Goal: Transaction & Acquisition: Purchase product/service

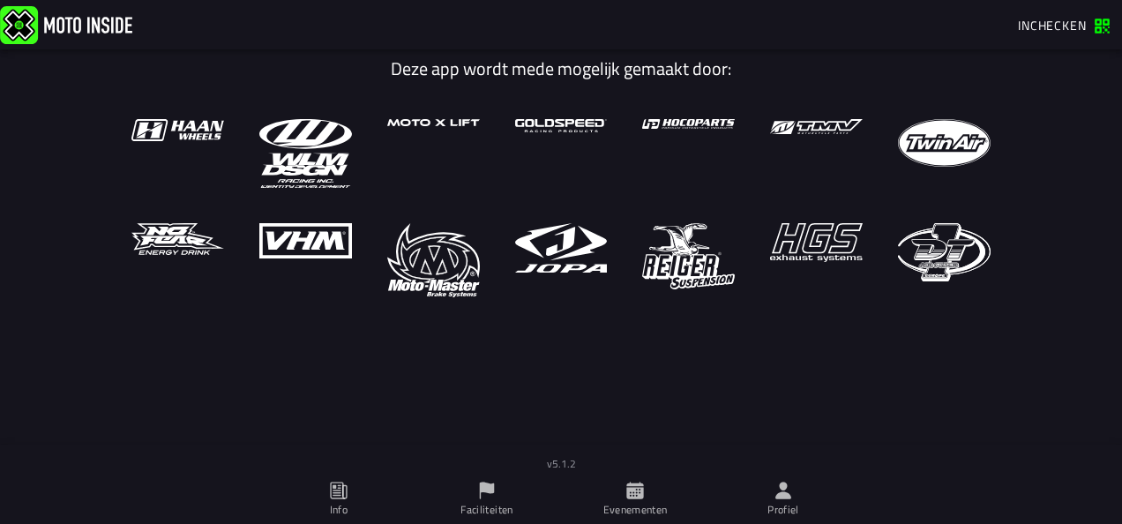
click at [777, 498] on icon at bounding box center [784, 490] width 16 height 17
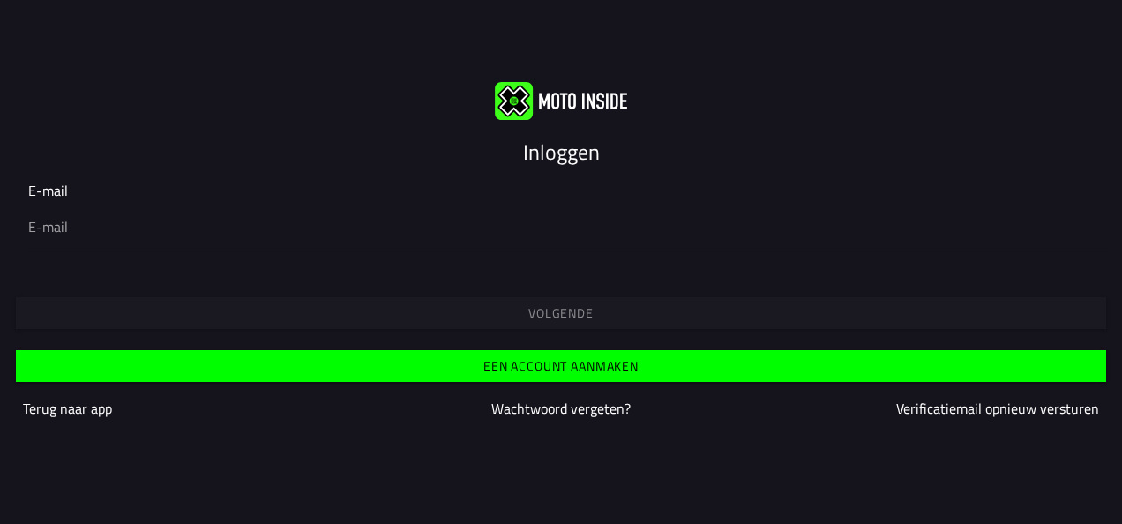
click at [323, 236] on input "email" at bounding box center [561, 226] width 1066 height 21
type input "[EMAIL_ADDRESS][DOMAIN_NAME]"
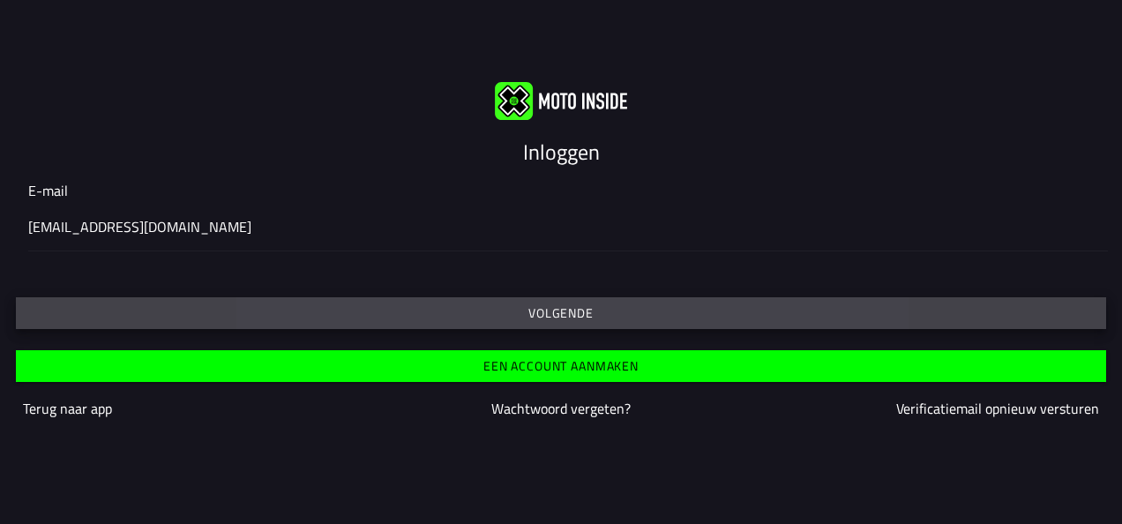
click at [595, 320] on button "Volgende" at bounding box center [561, 313] width 1091 height 32
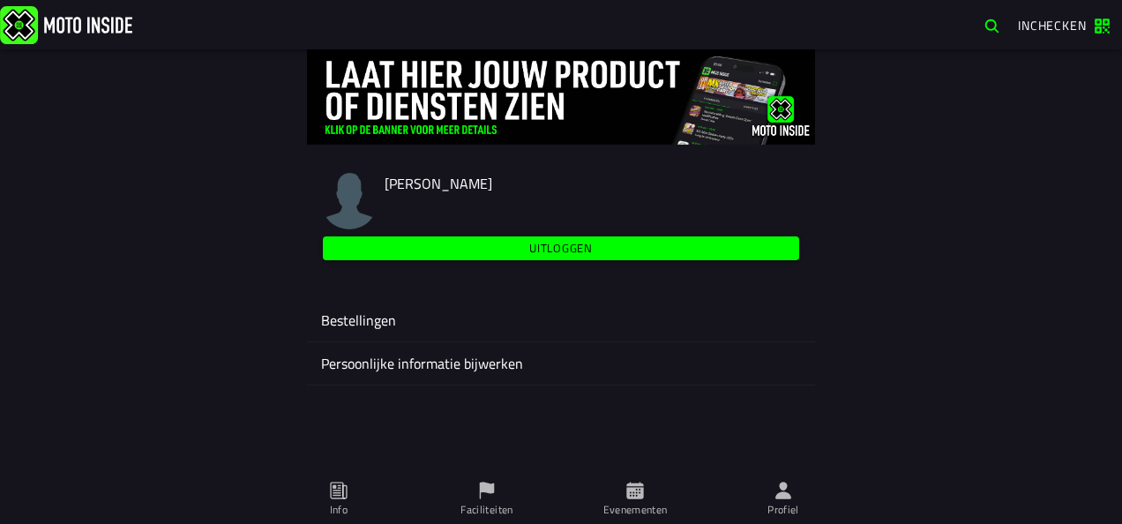
click at [509, 364] on ion-label "Persoonlijke informatie bijwerken" at bounding box center [561, 363] width 480 height 21
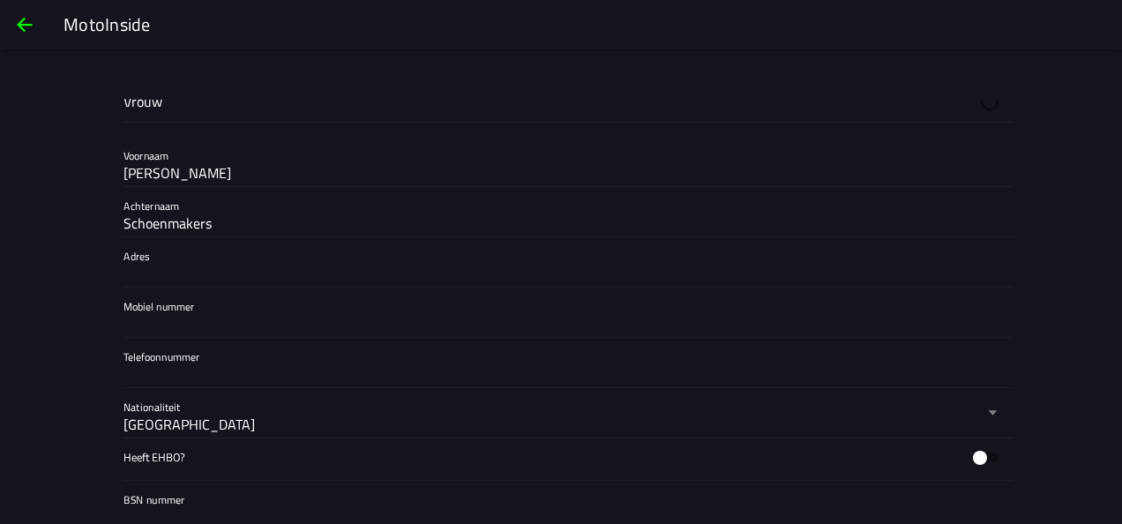
scroll to position [386, 0]
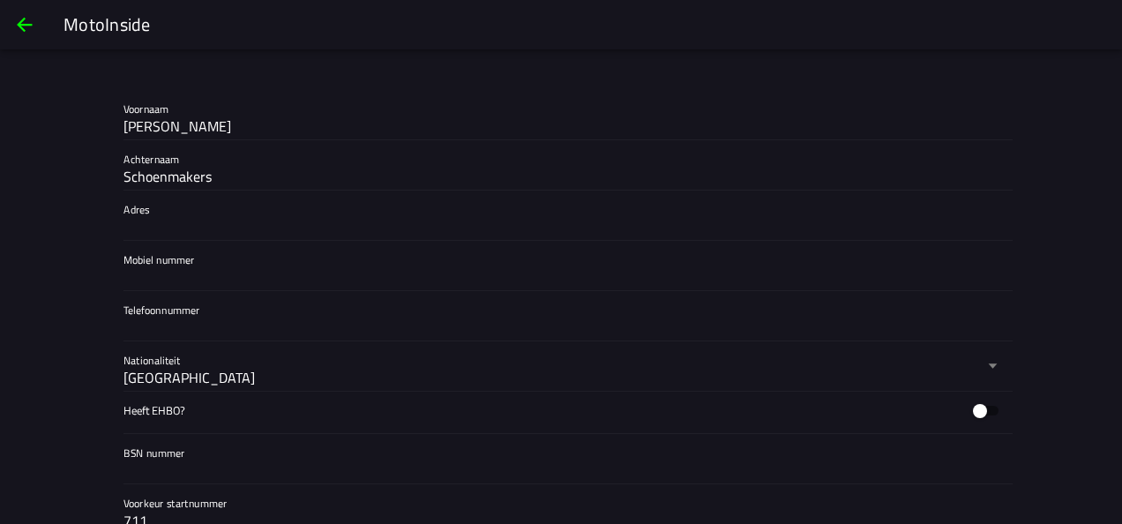
click at [168, 225] on input "Adres" at bounding box center [561, 226] width 875 height 21
type input "keefheuvel 36"
click at [184, 272] on input "Mobiel nummer" at bounding box center [561, 276] width 875 height 21
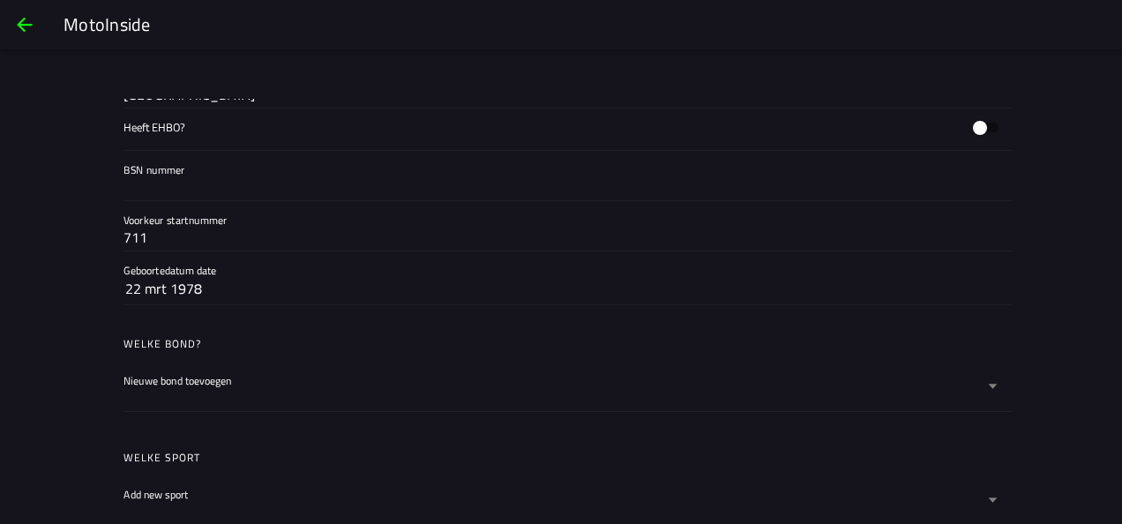
scroll to position [670, 0]
type input "06-23980471"
click at [256, 382] on div at bounding box center [554, 396] width 860 height 28
click at [256, 381] on button "Nieuwe bond toevoegen" at bounding box center [561, 385] width 875 height 49
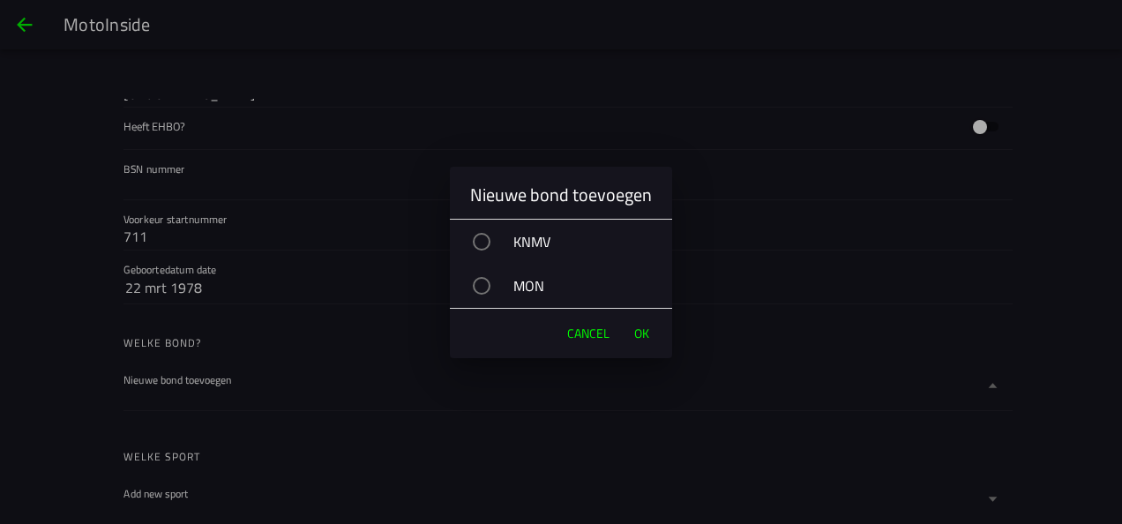
click at [516, 277] on div "MON" at bounding box center [570, 286] width 205 height 44
click at [653, 332] on button "OK" at bounding box center [642, 333] width 33 height 35
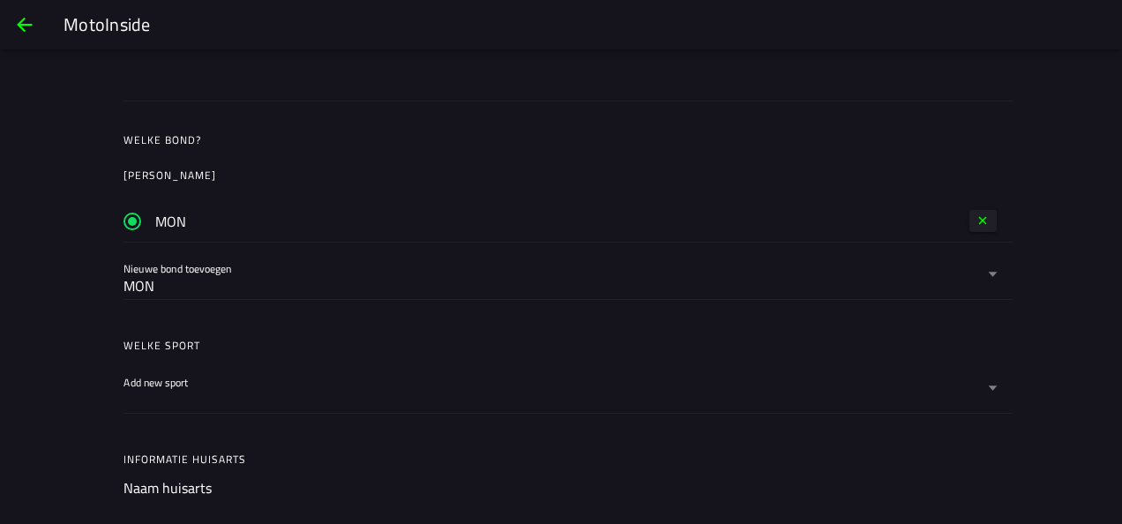
scroll to position [880, 0]
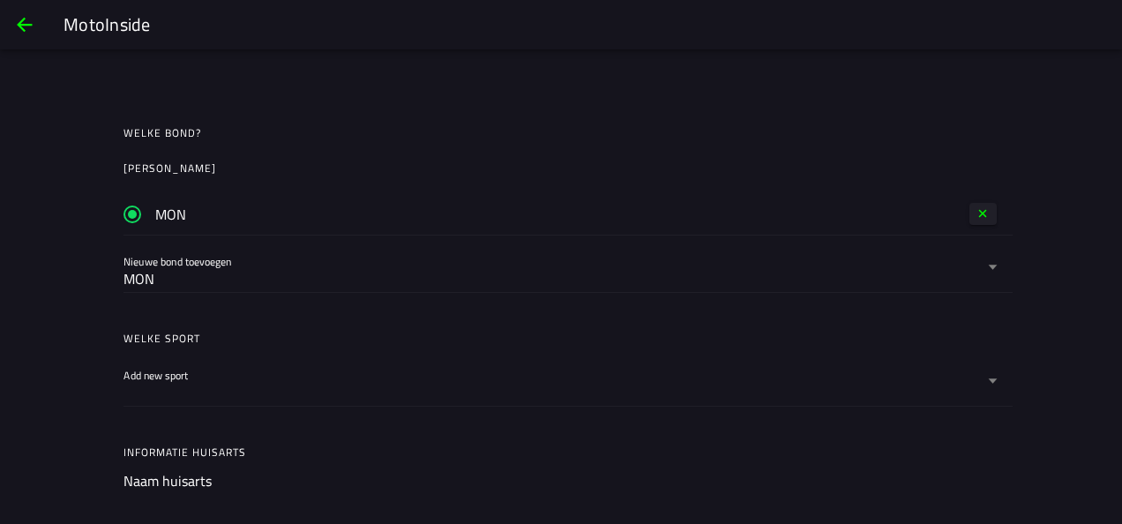
click at [195, 356] on label "Add new sport" at bounding box center [561, 380] width 875 height 49
click at [195, 356] on button "Add new sport" at bounding box center [561, 380] width 875 height 49
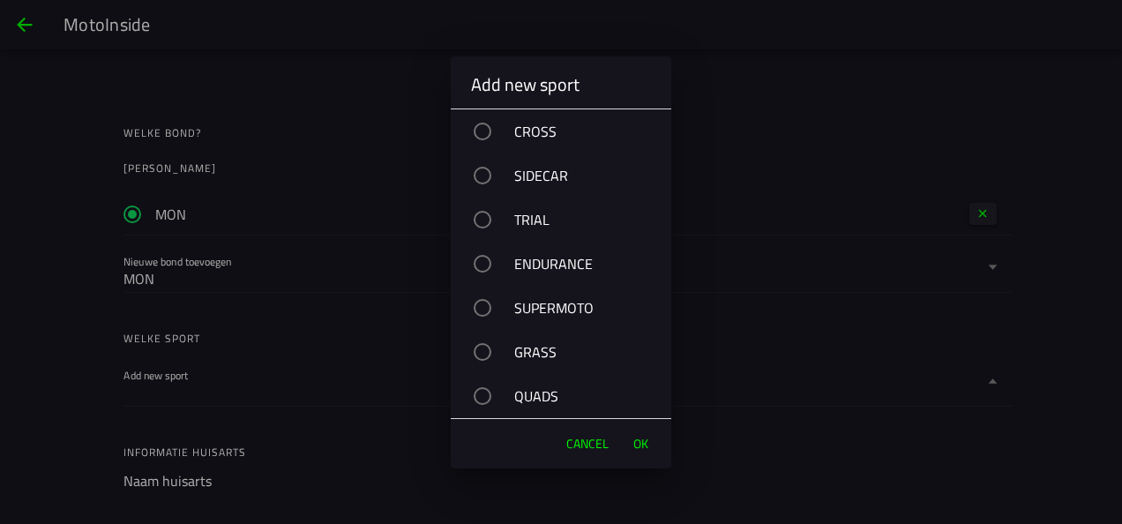
click at [521, 131] on div "CROSS" at bounding box center [569, 131] width 203 height 44
click at [639, 452] on span "OK" at bounding box center [640, 444] width 15 height 18
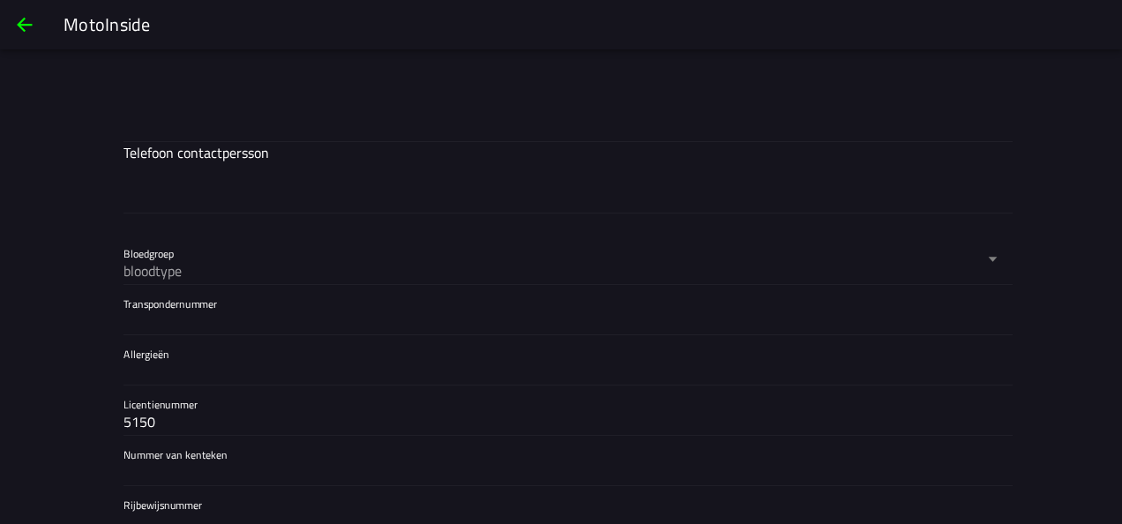
scroll to position [1657, 0]
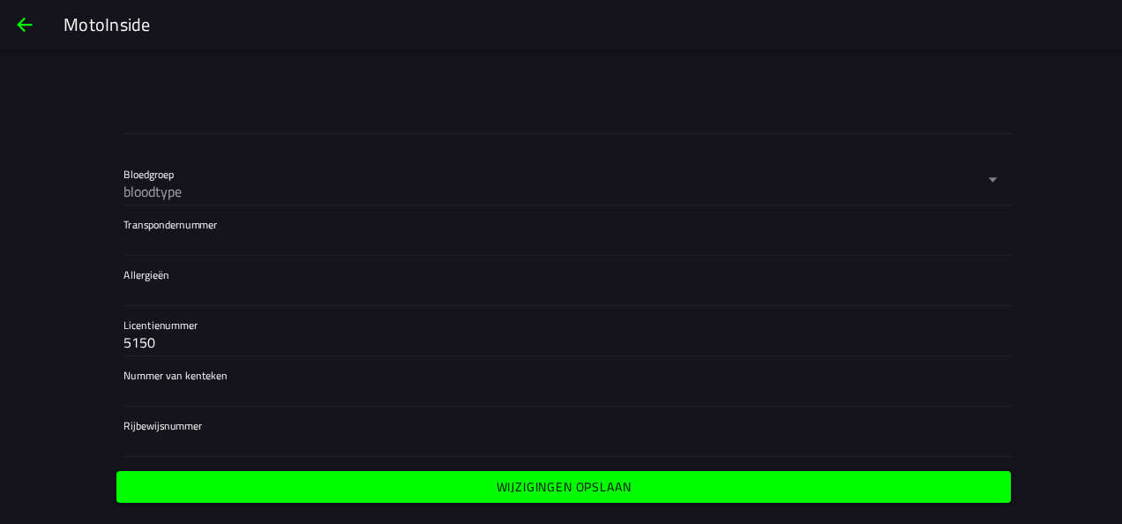
click at [190, 231] on input "Transpondernummer" at bounding box center [561, 241] width 875 height 21
type input "10717157"
click at [191, 181] on div "bloodtype" at bounding box center [554, 191] width 860 height 21
click at [191, 178] on button "Bloedgroep bloodtype" at bounding box center [561, 179] width 875 height 49
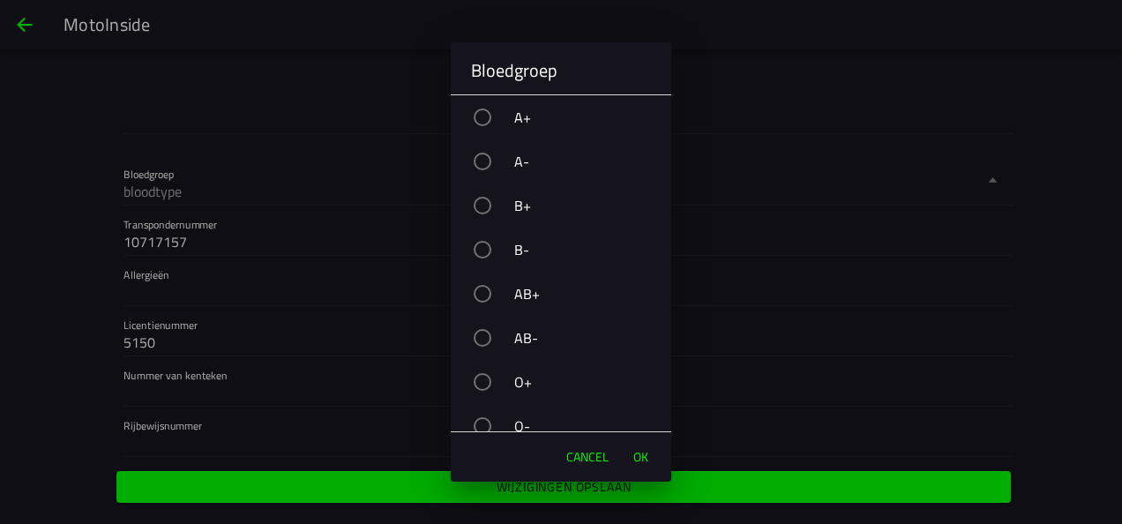
click at [102, 317] on ion-backdrop at bounding box center [561, 262] width 1122 height 524
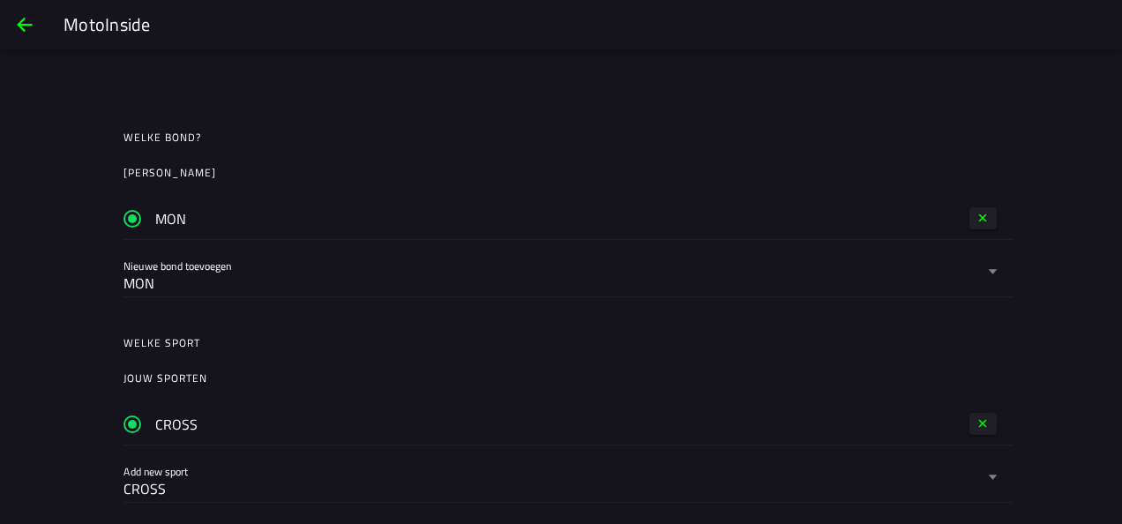
scroll to position [854, 0]
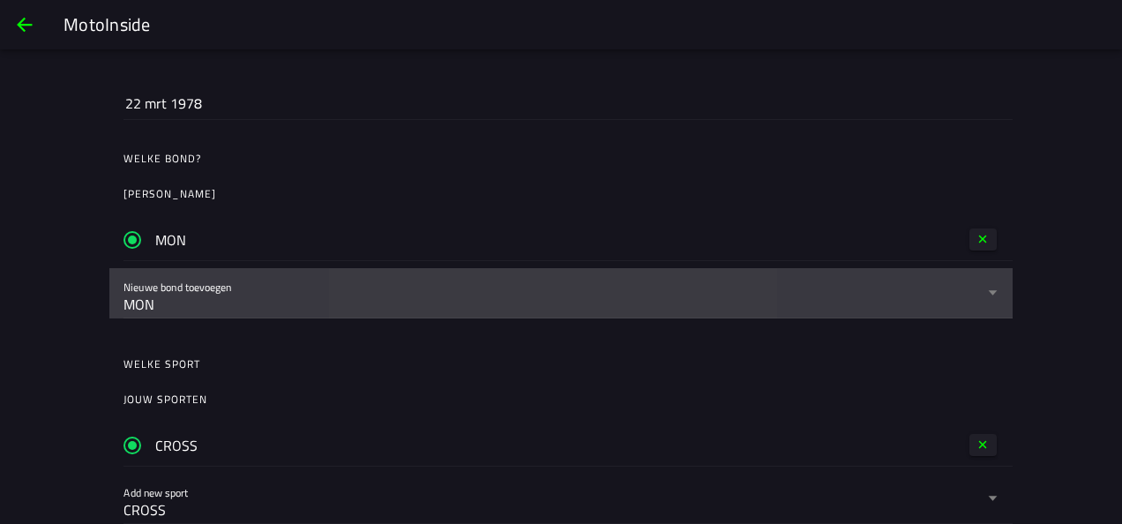
drag, startPoint x: 277, startPoint y: 313, endPoint x: 262, endPoint y: 307, distance: 16.2
click at [262, 307] on div "MON" at bounding box center [554, 303] width 860 height 28
click at [262, 307] on button "Nieuwe bond toevoegen MON" at bounding box center [561, 292] width 875 height 49
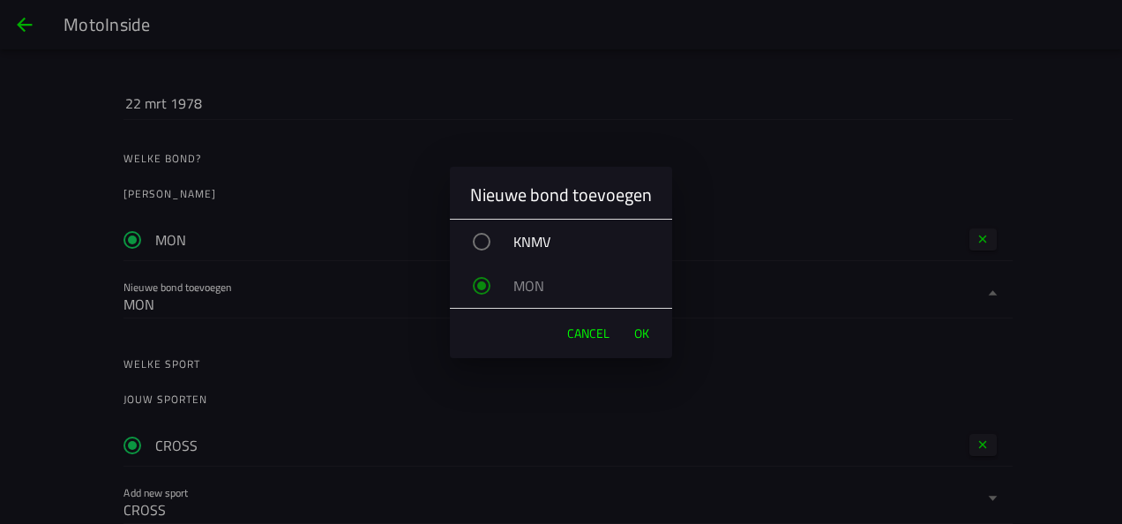
click at [647, 333] on span "OK" at bounding box center [641, 334] width 15 height 18
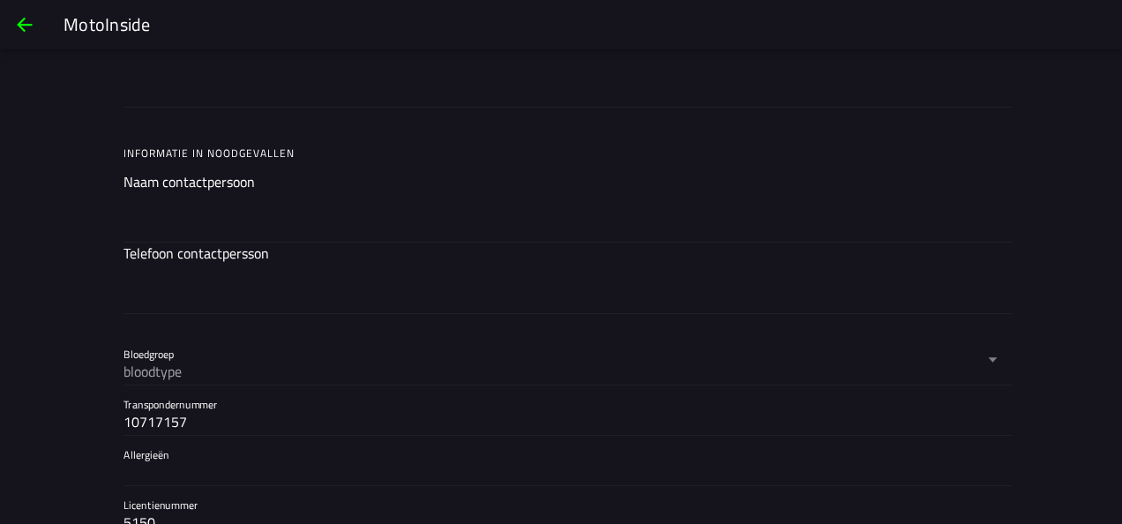
scroll to position [1657, 0]
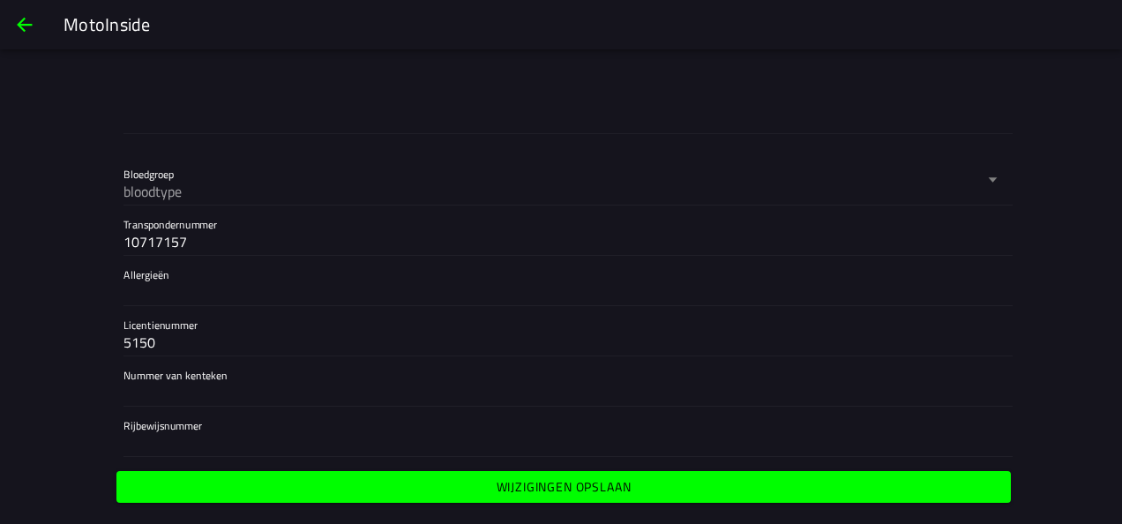
click at [469, 481] on span "Wijzigingen opslaan" at bounding box center [563, 487] width 867 height 12
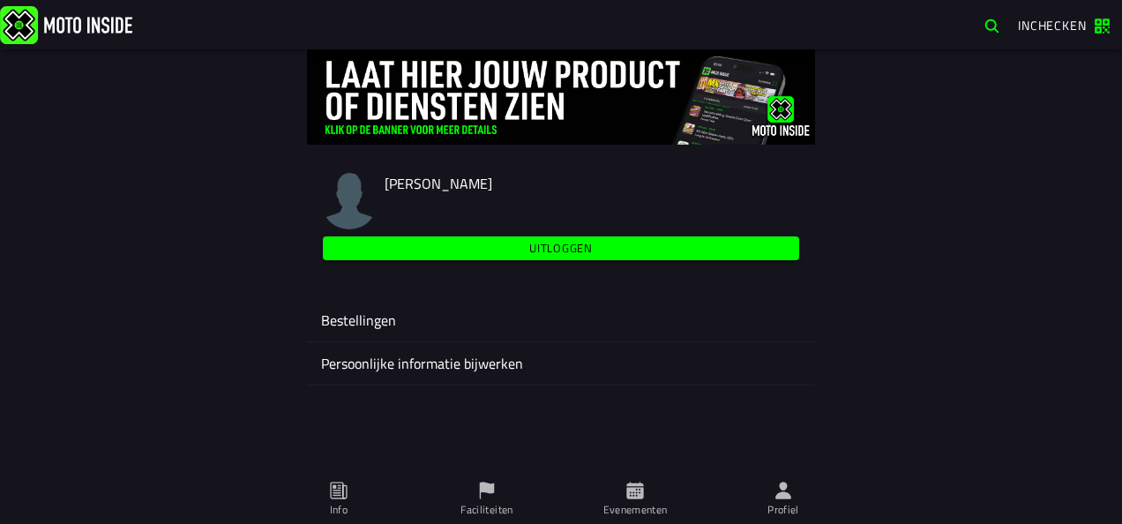
click at [448, 356] on ion-label "Persoonlijke informatie bijwerken" at bounding box center [561, 363] width 480 height 21
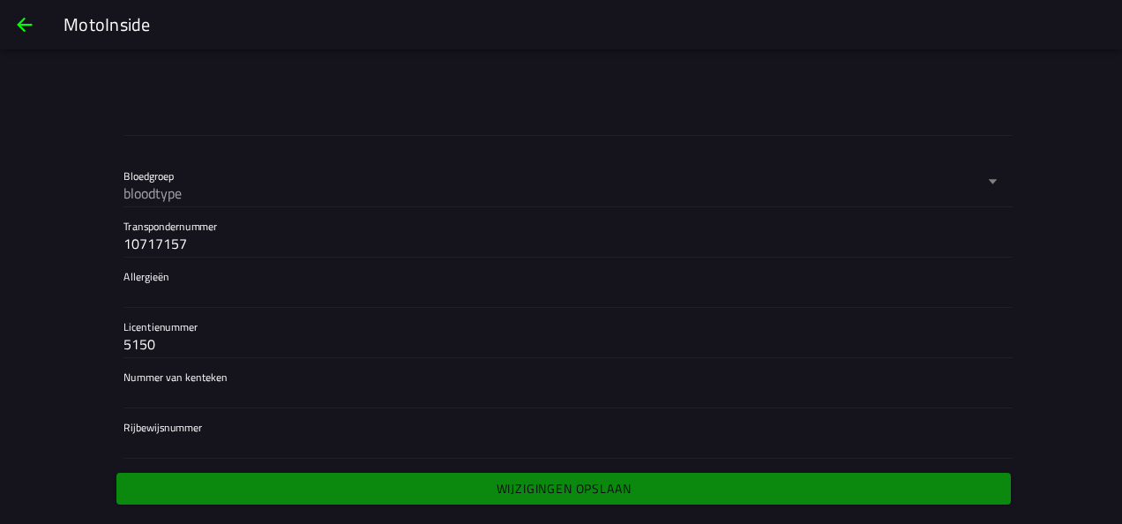
scroll to position [1657, 0]
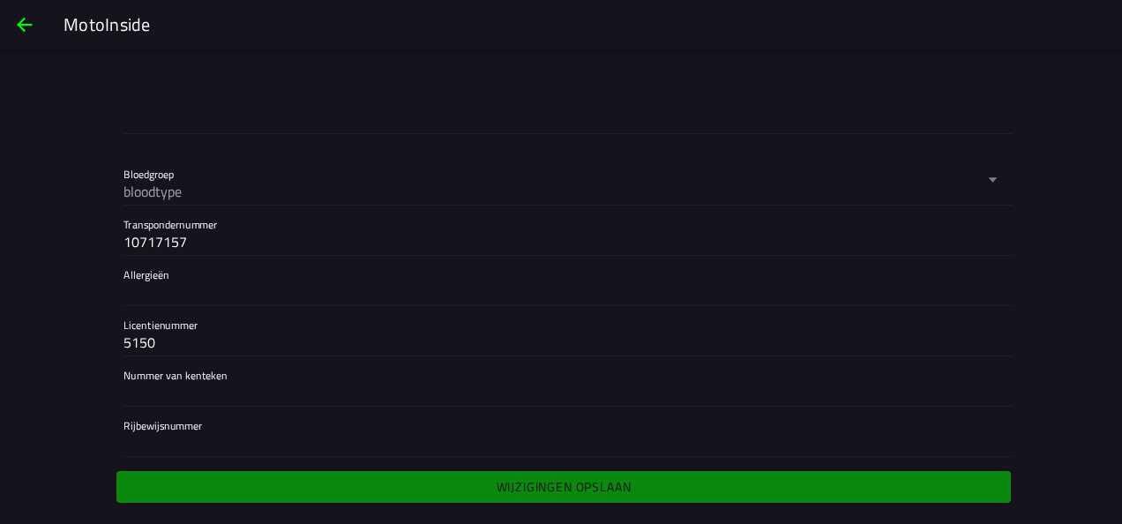
click at [16, 11] on span "back" at bounding box center [24, 25] width 21 height 42
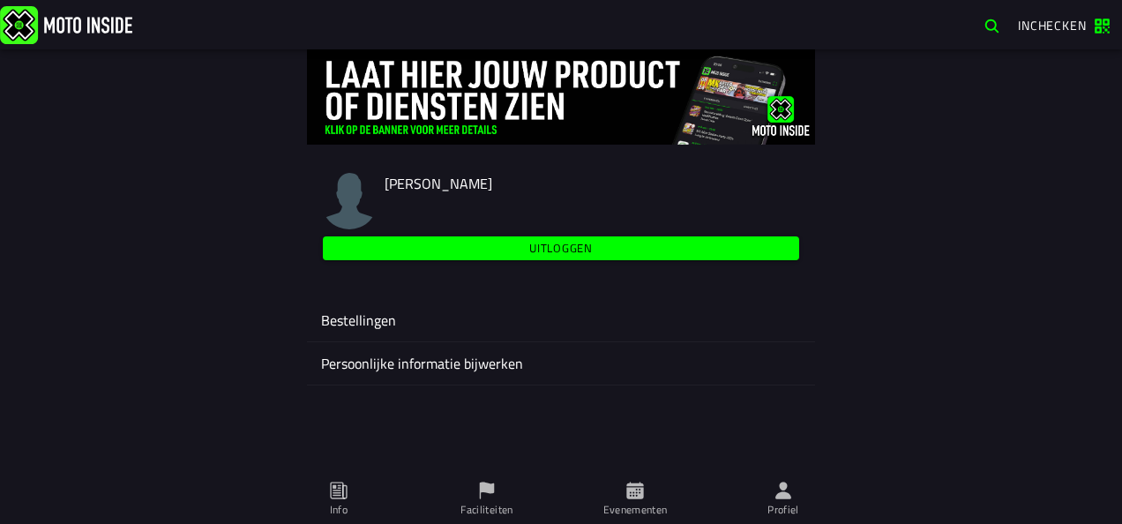
click at [444, 306] on div "Bestellingen" at bounding box center [561, 320] width 480 height 42
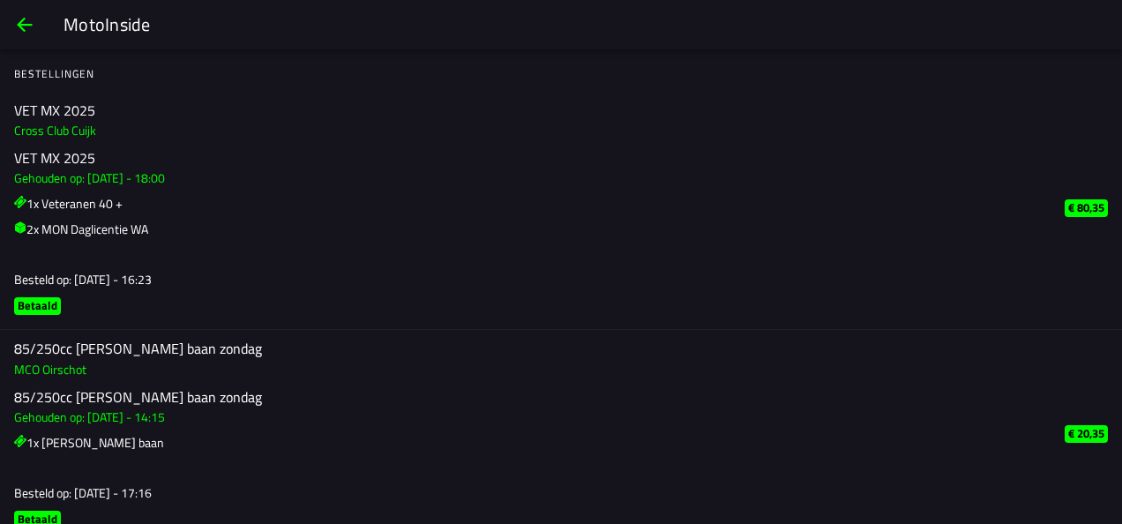
click at [29, 19] on span "back" at bounding box center [24, 25] width 21 height 42
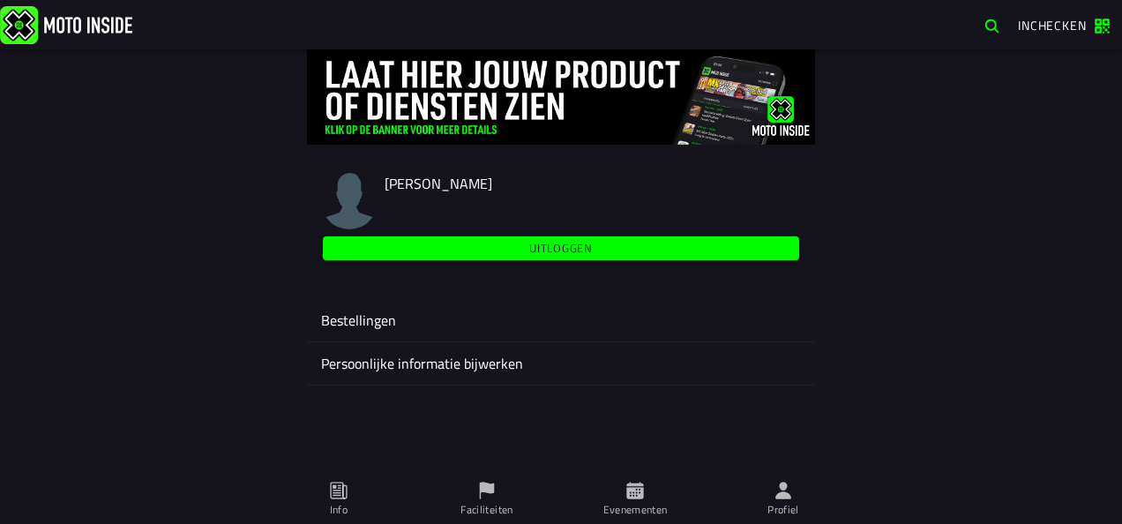
click at [347, 506] on ion-label "Info" at bounding box center [339, 510] width 18 height 16
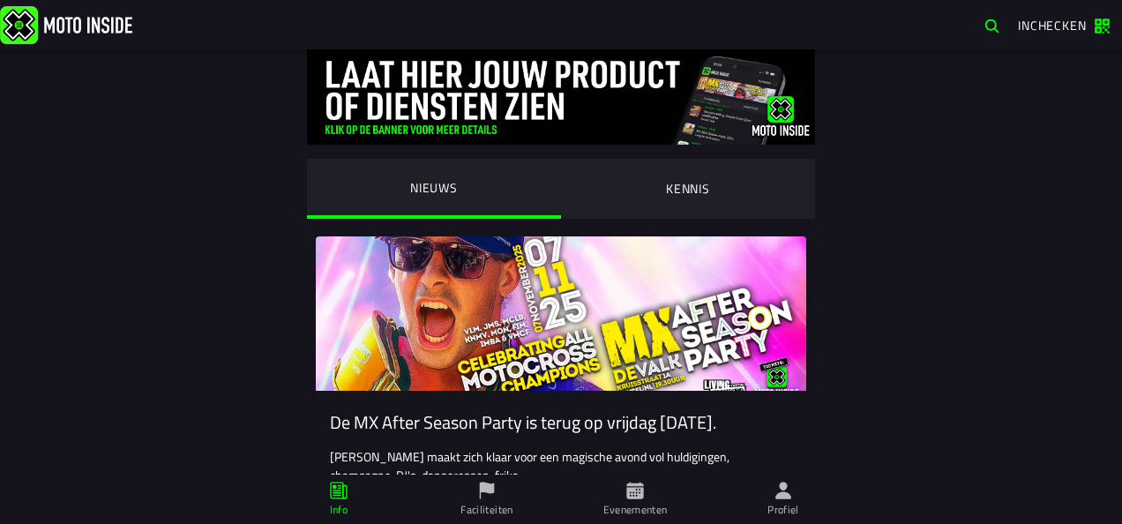
click at [492, 500] on span "Faciliteiten" at bounding box center [487, 499] width 127 height 49
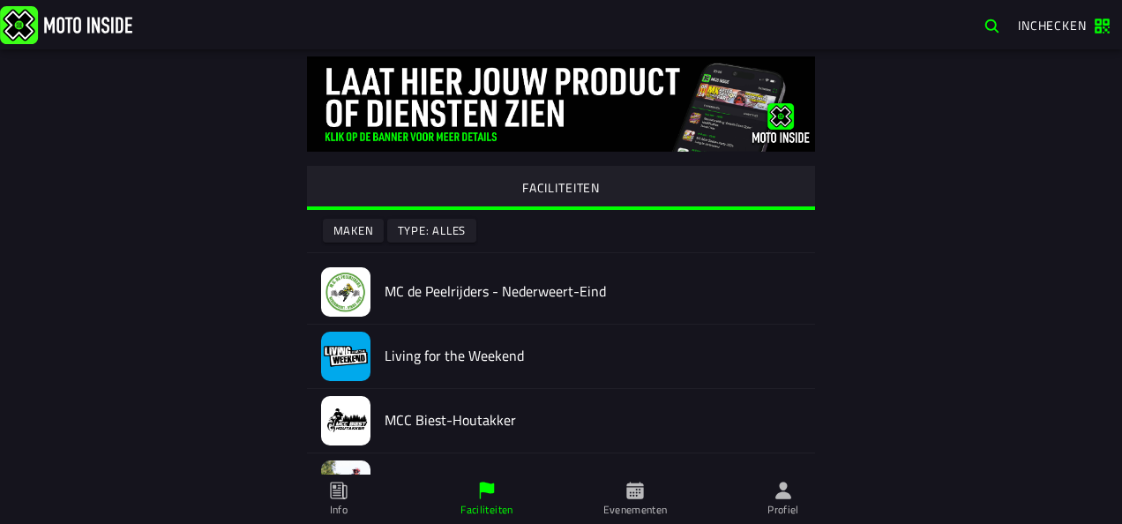
click at [620, 488] on span "Evenementen" at bounding box center [635, 499] width 127 height 49
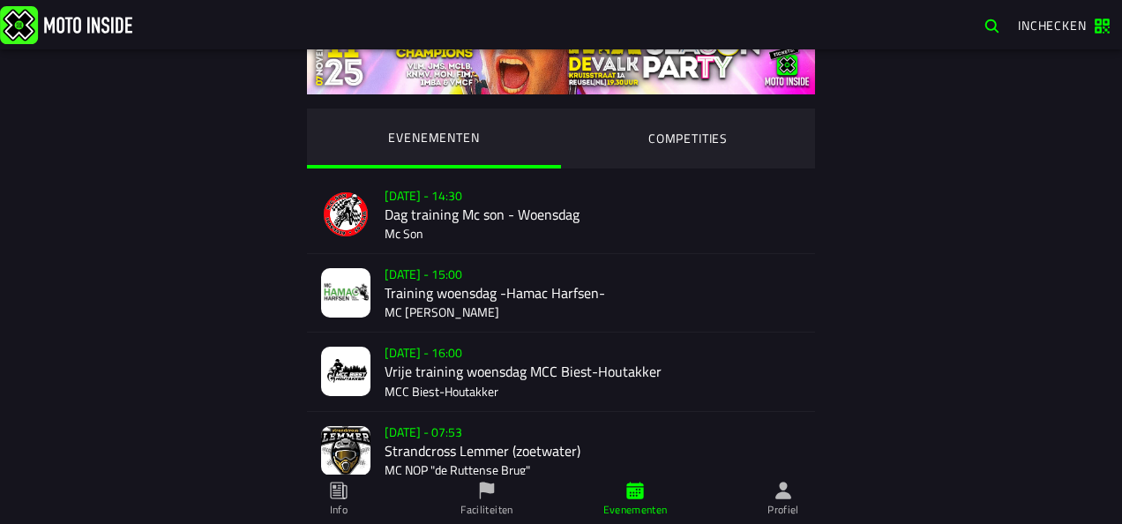
scroll to position [56, 0]
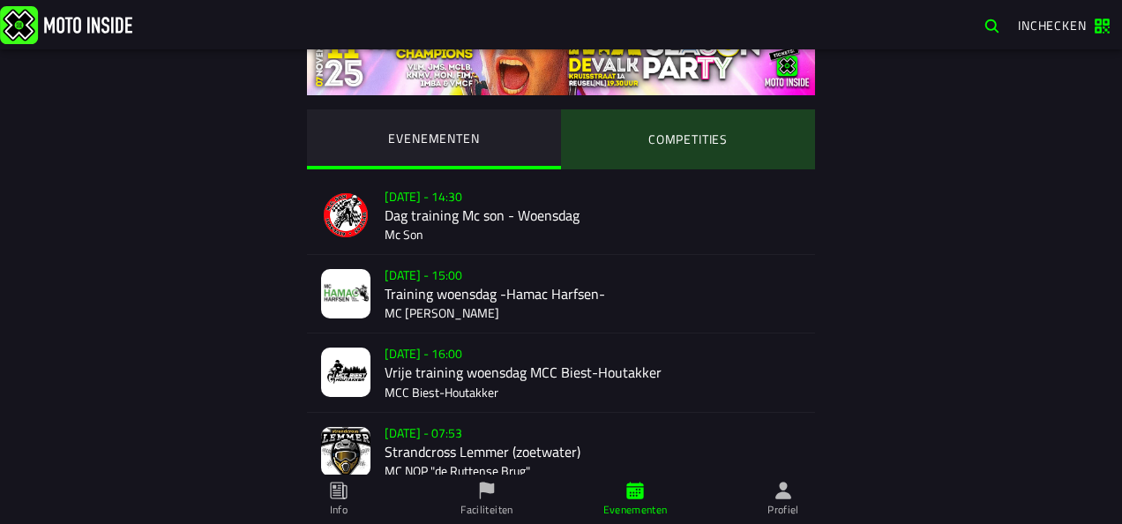
click at [667, 146] on ion-segment-button "COMPETITIES" at bounding box center [688, 139] width 254 height 60
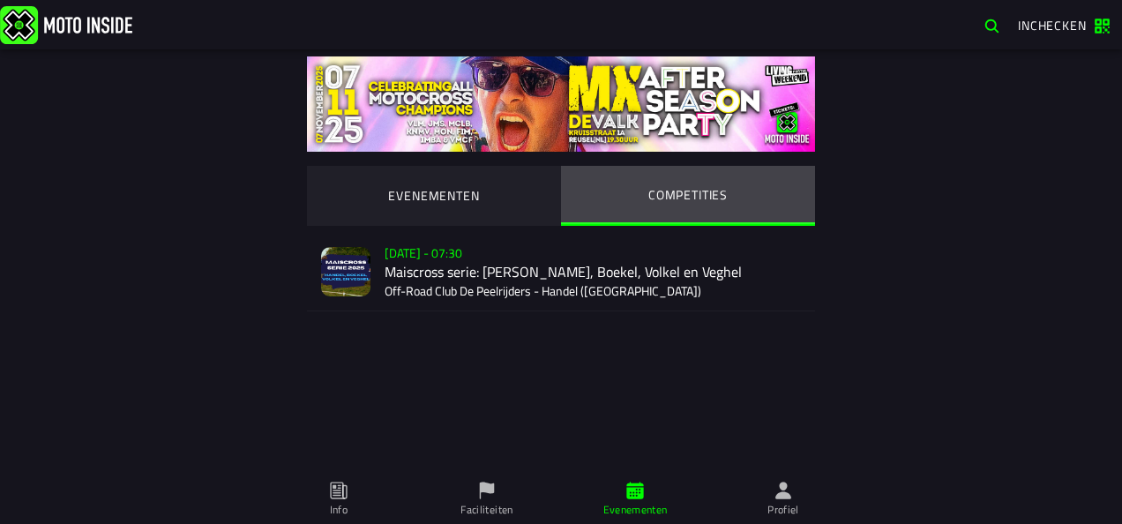
scroll to position [0, 0]
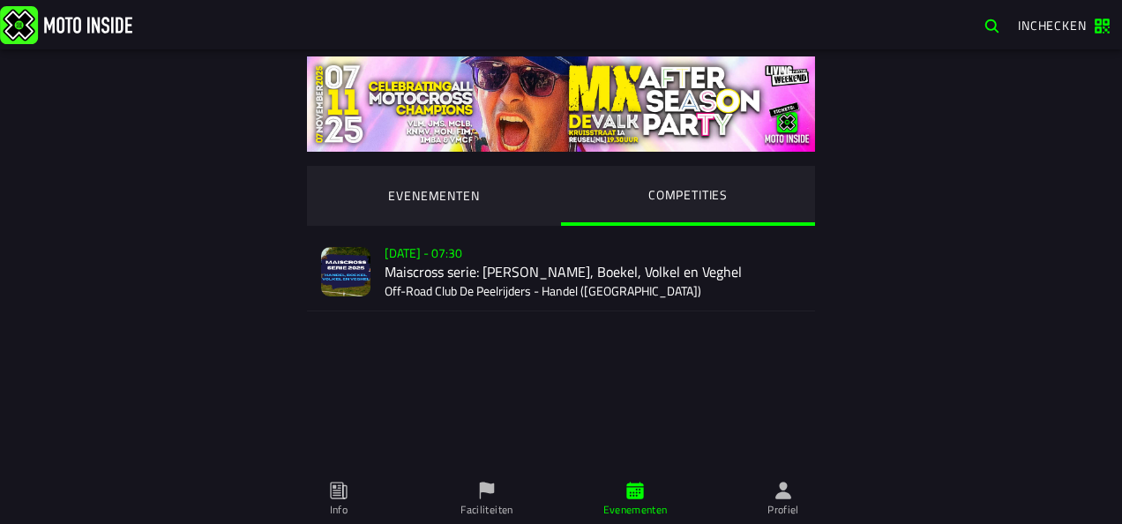
click at [598, 281] on div "Verkoop nog niet gestart Su 2 Nov - 07:30 Maiscross serie: Handel, Boekel, Volk…" at bounding box center [593, 272] width 416 height 78
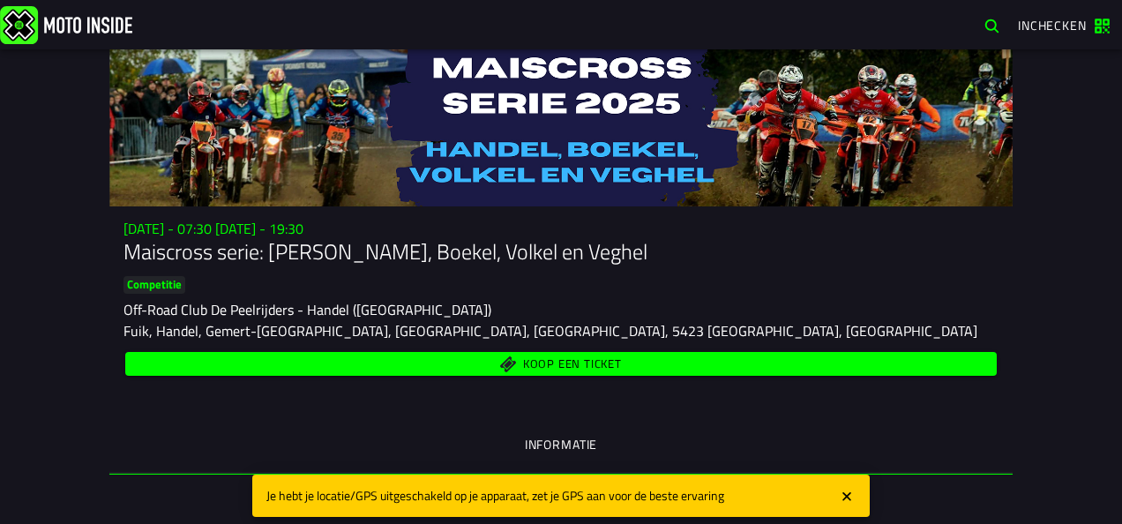
click at [446, 365] on span "Koop een ticket" at bounding box center [561, 364] width 851 height 17
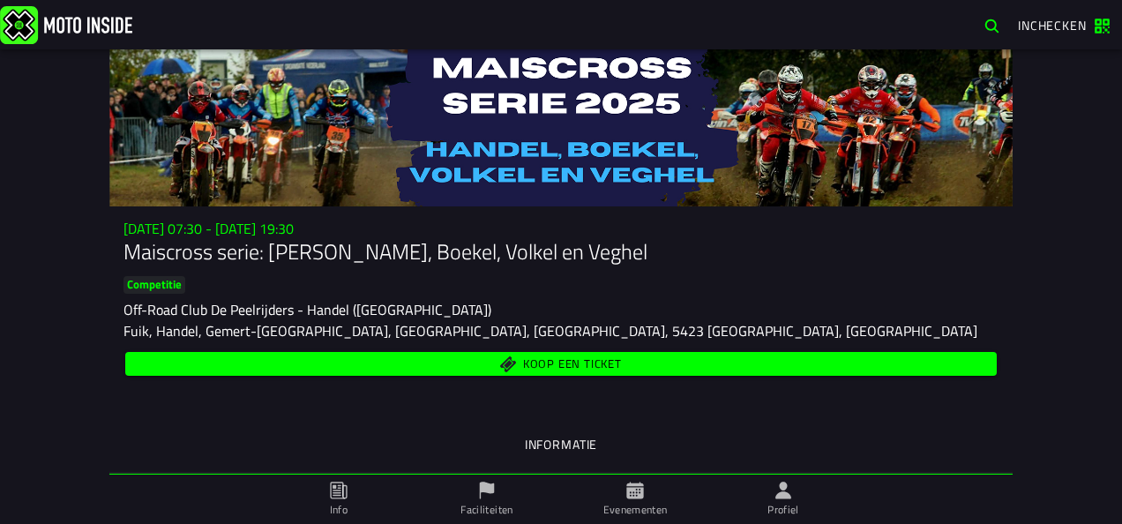
click at [656, 362] on span "Koop een ticket" at bounding box center [561, 364] width 851 height 17
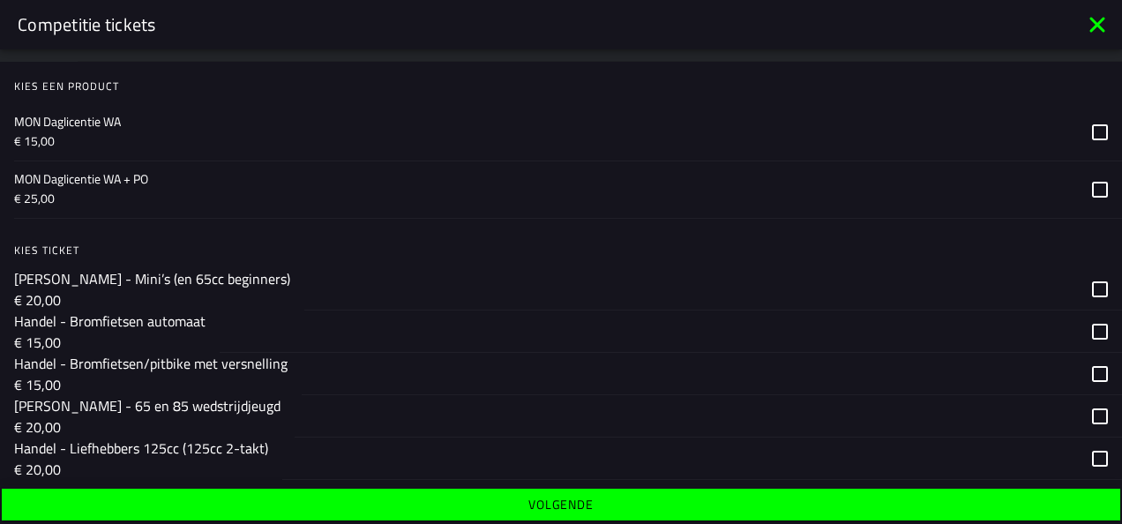
scroll to position [117, 0]
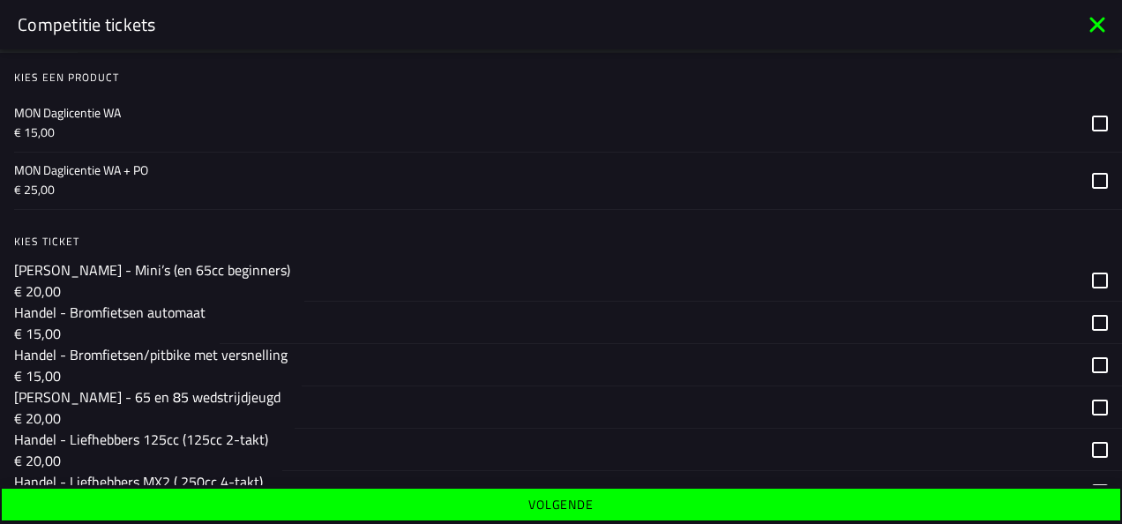
click at [465, 106] on p "MON Daglicentie WA" at bounding box center [546, 113] width 1064 height 18
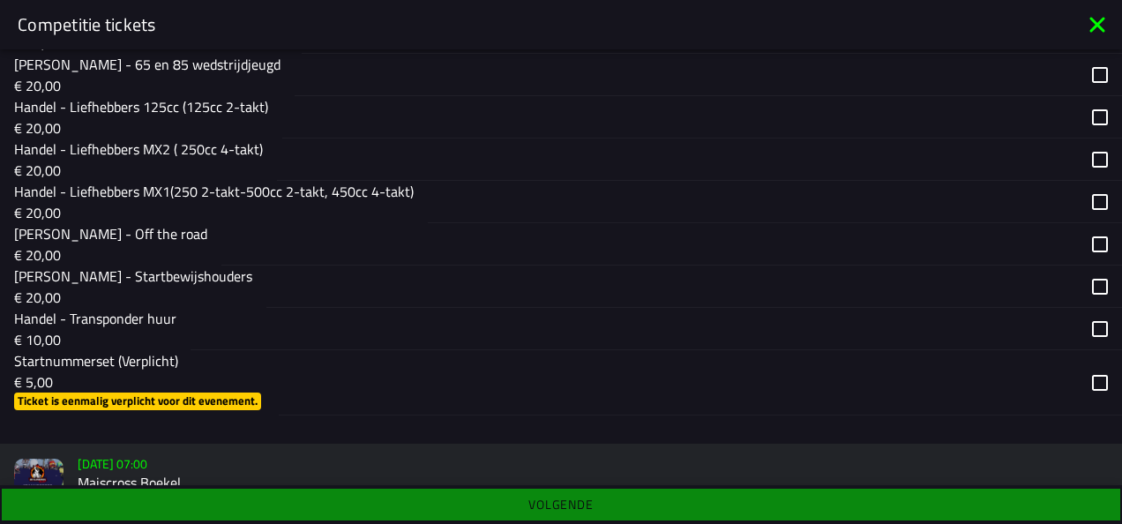
scroll to position [451, 0]
click at [280, 381] on div "button" at bounding box center [678, 381] width 799 height 64
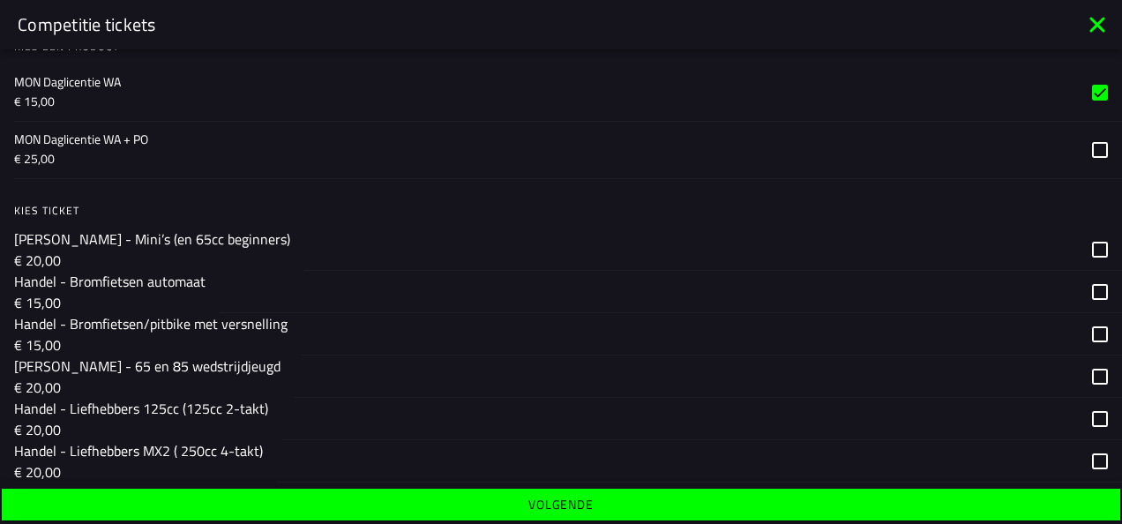
scroll to position [176, 0]
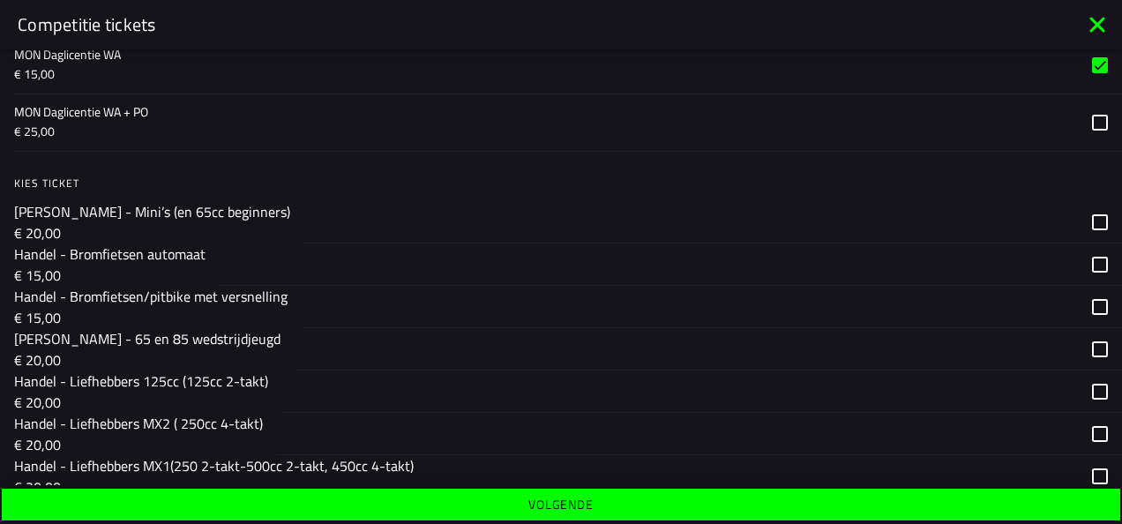
click at [780, 64] on ion-label "MON Daglicentie WA € 15,00" at bounding box center [546, 65] width 1064 height 39
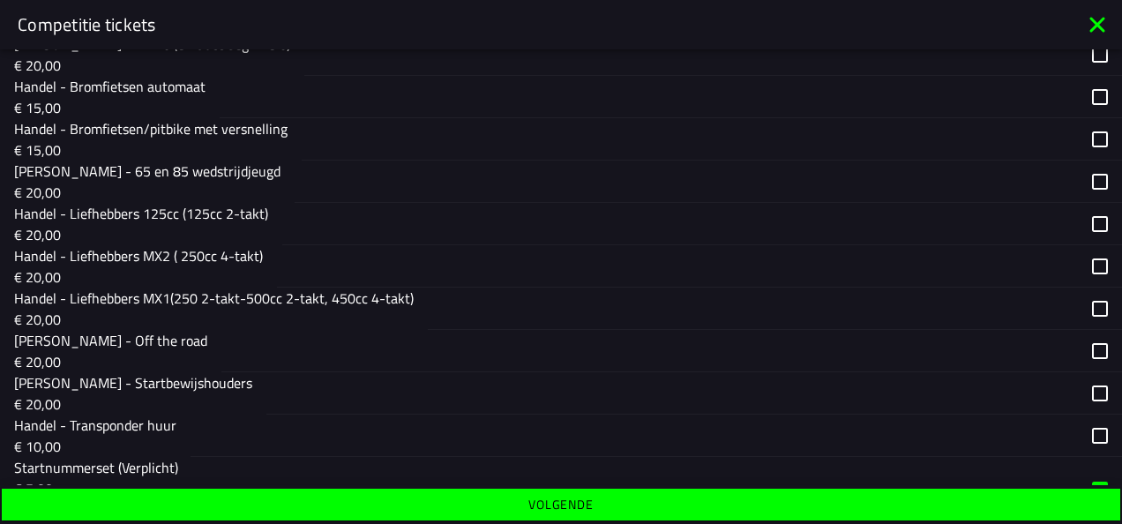
scroll to position [376, 0]
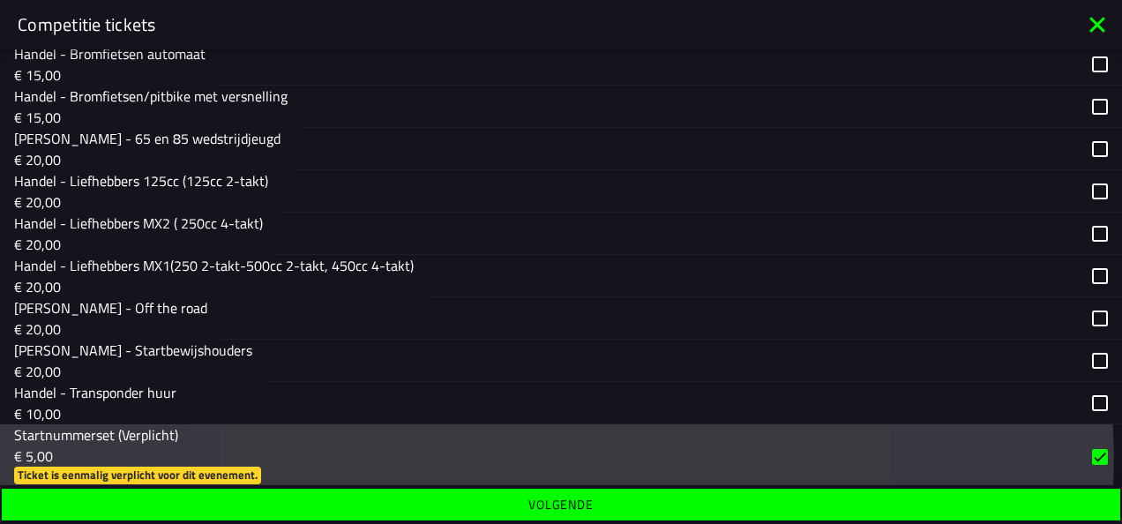
click at [1064, 453] on div "button" at bounding box center [678, 456] width 799 height 64
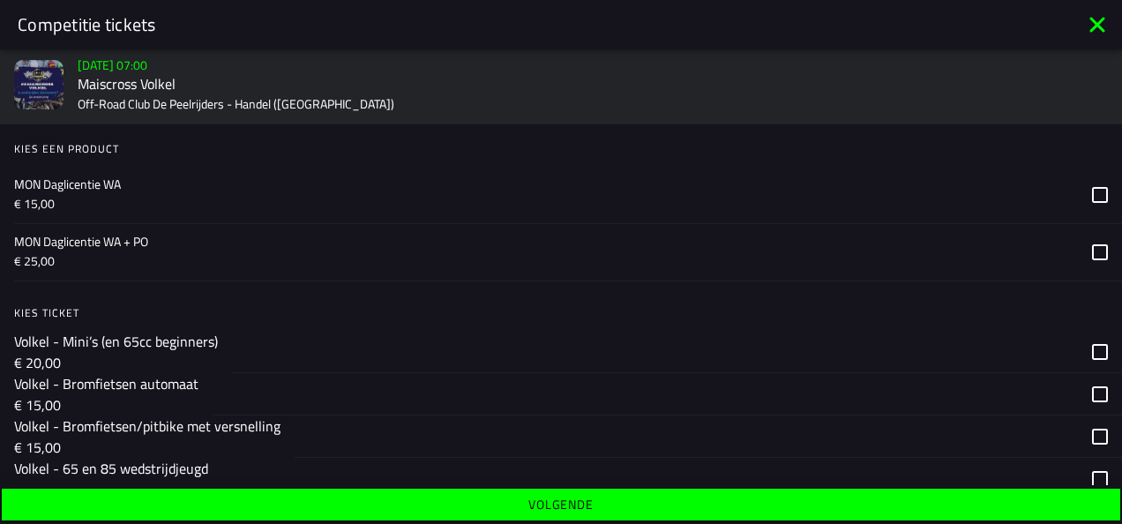
scroll to position [1587, 0]
click at [388, 202] on p "€ 15,00" at bounding box center [546, 202] width 1064 height 18
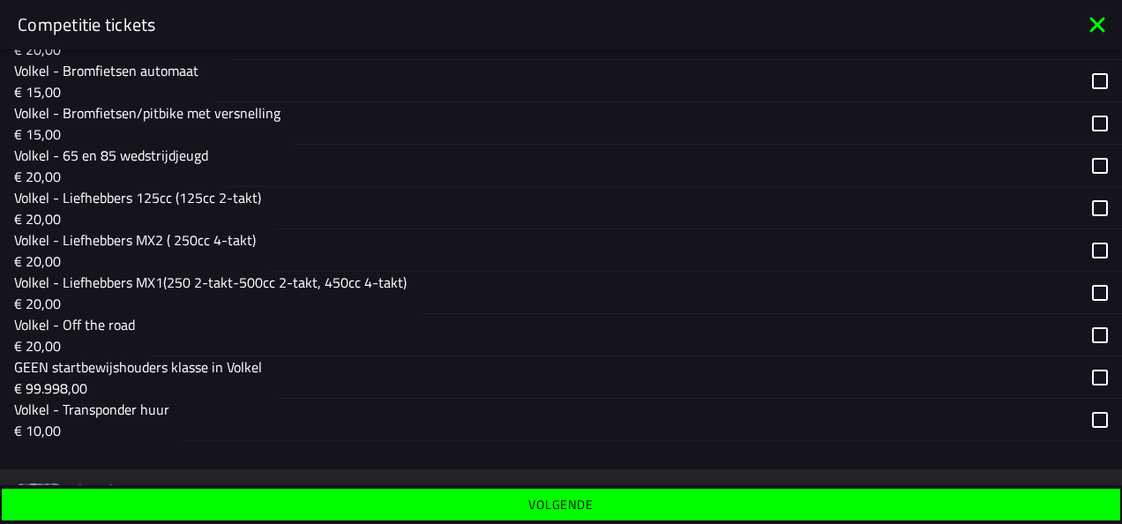
scroll to position [1900, 0]
click at [311, 282] on p "Volkel - Liefhebbers MX1(250 2-takt-500cc 2-takt, 450cc 4-takt)" at bounding box center [210, 281] width 393 height 21
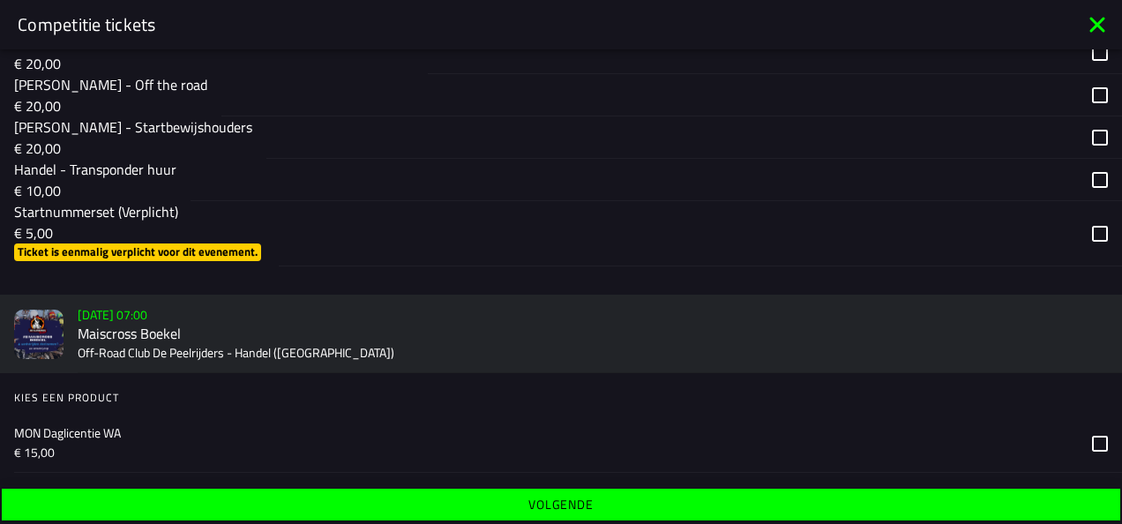
scroll to position [583, 0]
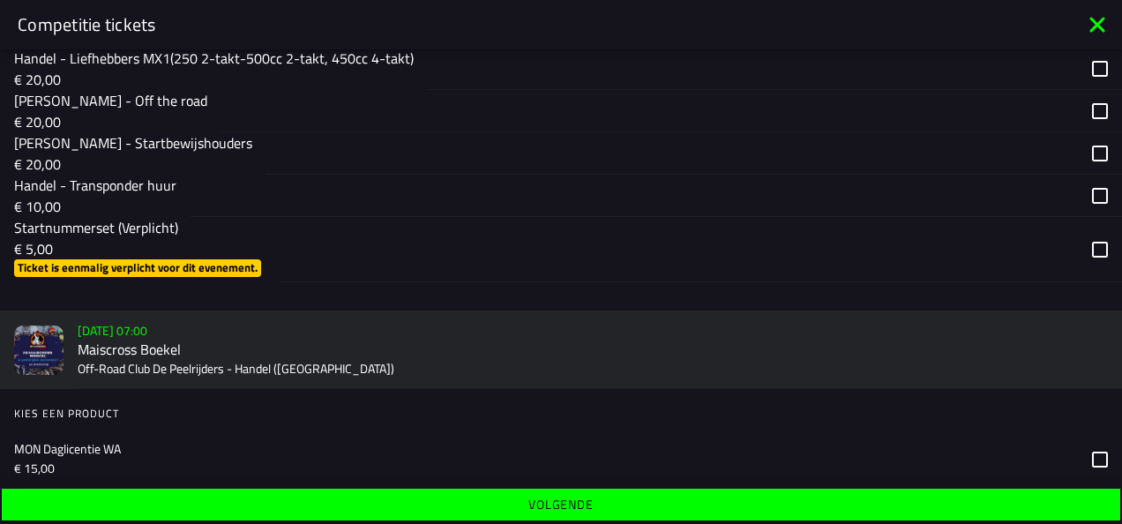
click at [212, 238] on p "€ 5,00" at bounding box center [139, 248] width 251 height 21
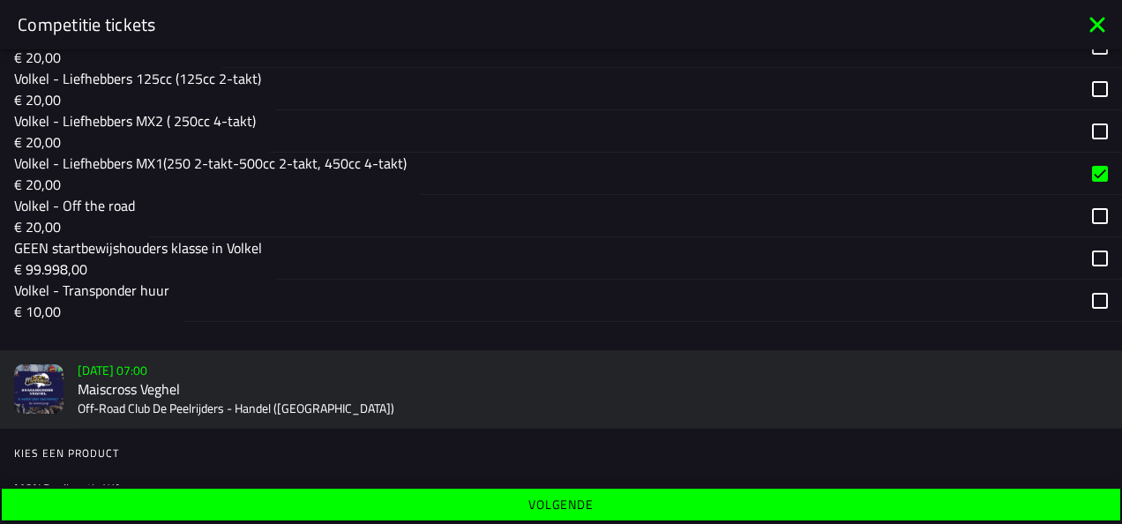
scroll to position [2017, 0]
click at [304, 484] on p "MON Daglicentie WA" at bounding box center [546, 490] width 1064 height 18
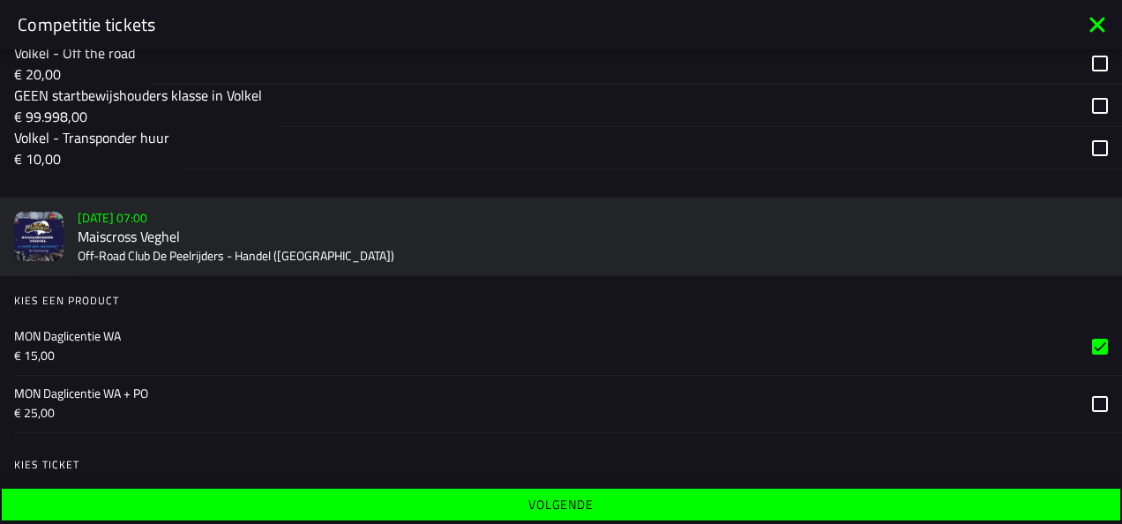
scroll to position [2185, 0]
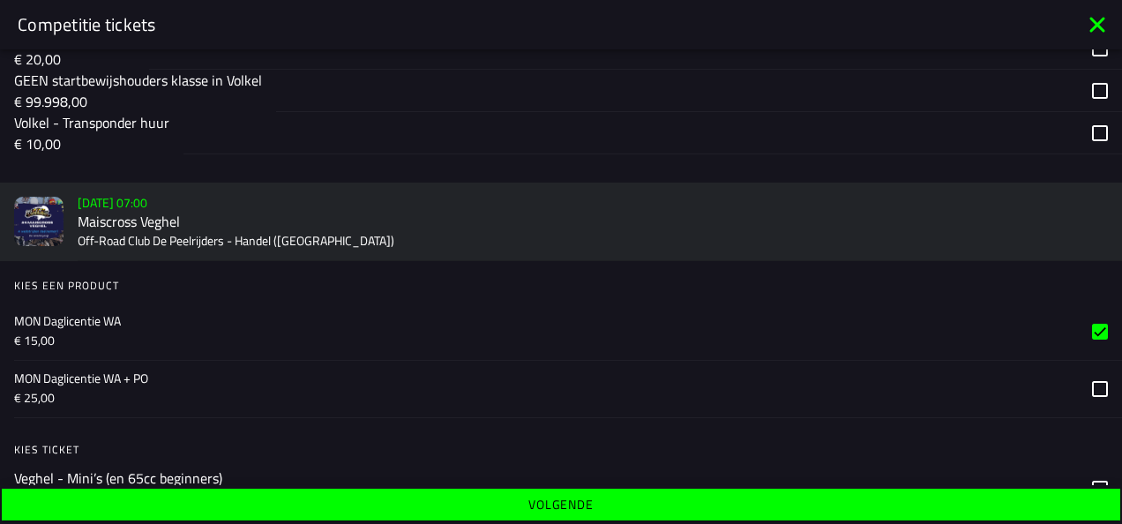
click at [309, 317] on p "MON Daglicentie WA" at bounding box center [546, 321] width 1064 height 18
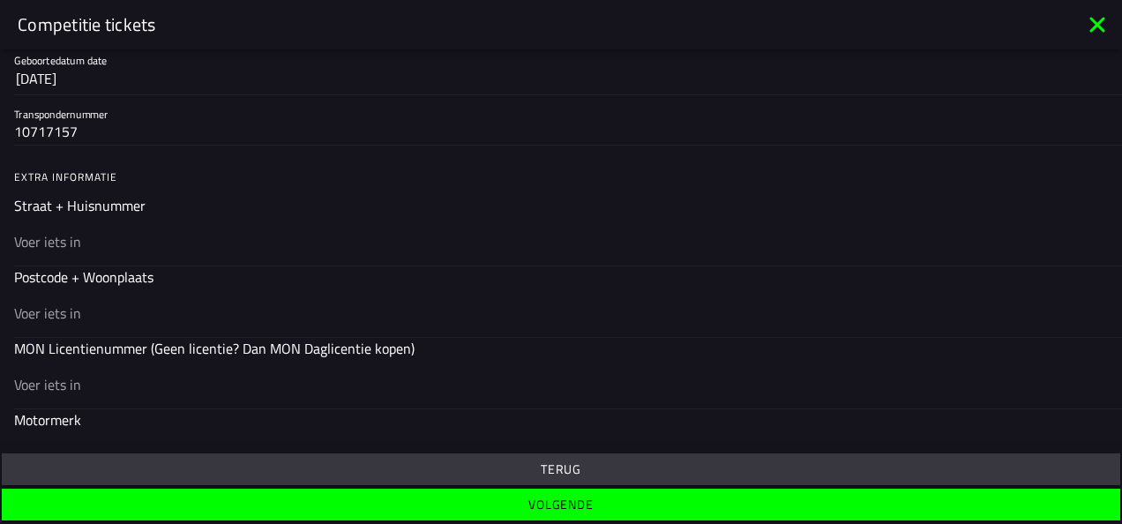
scroll to position [452, 0]
click at [123, 230] on input "text" at bounding box center [561, 239] width 1094 height 21
type input "keefheuvel 36"
click at [126, 316] on input "text" at bounding box center [561, 311] width 1094 height 21
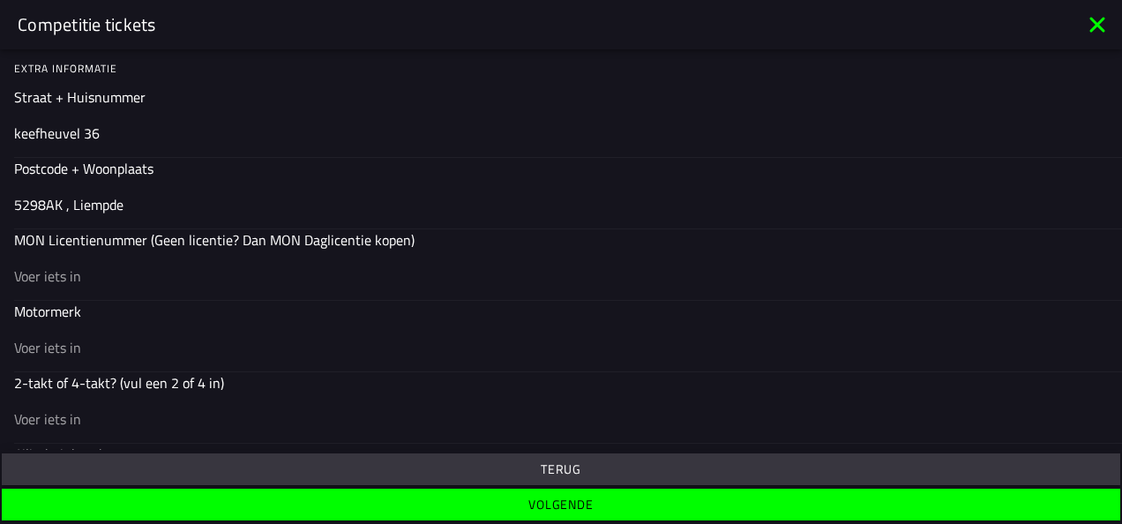
scroll to position [559, 0]
type input "5298AK , Liempde"
click at [76, 265] on input "text" at bounding box center [561, 275] width 1094 height 21
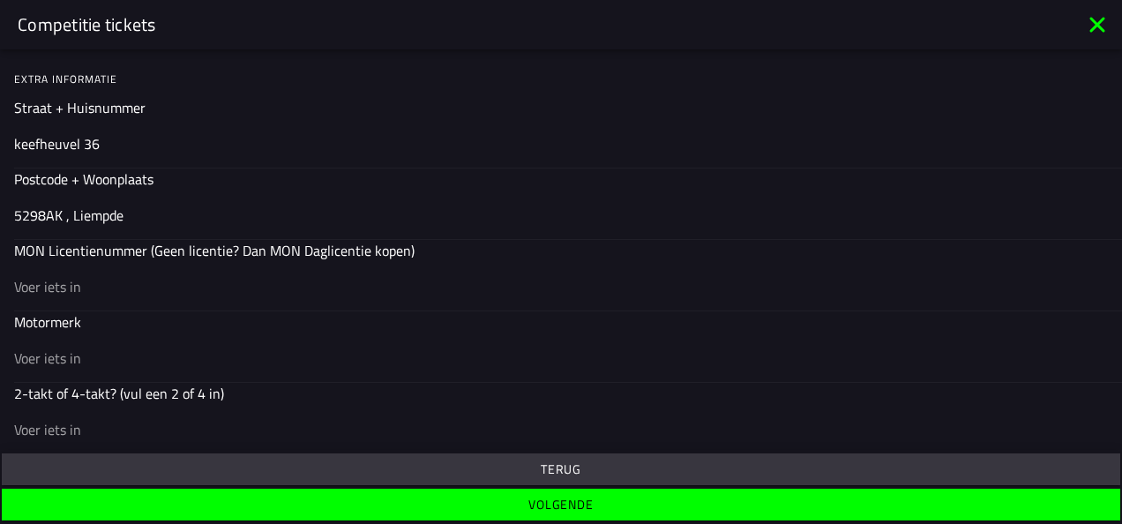
scroll to position [698, 0]
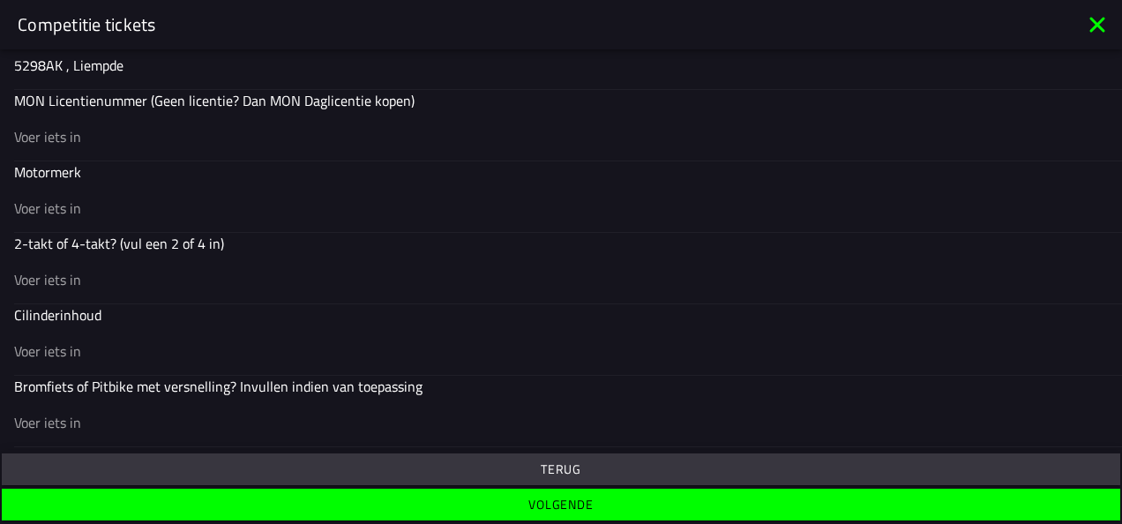
click at [90, 276] on input "text" at bounding box center [561, 279] width 1094 height 21
click at [104, 199] on input "text" at bounding box center [561, 208] width 1094 height 21
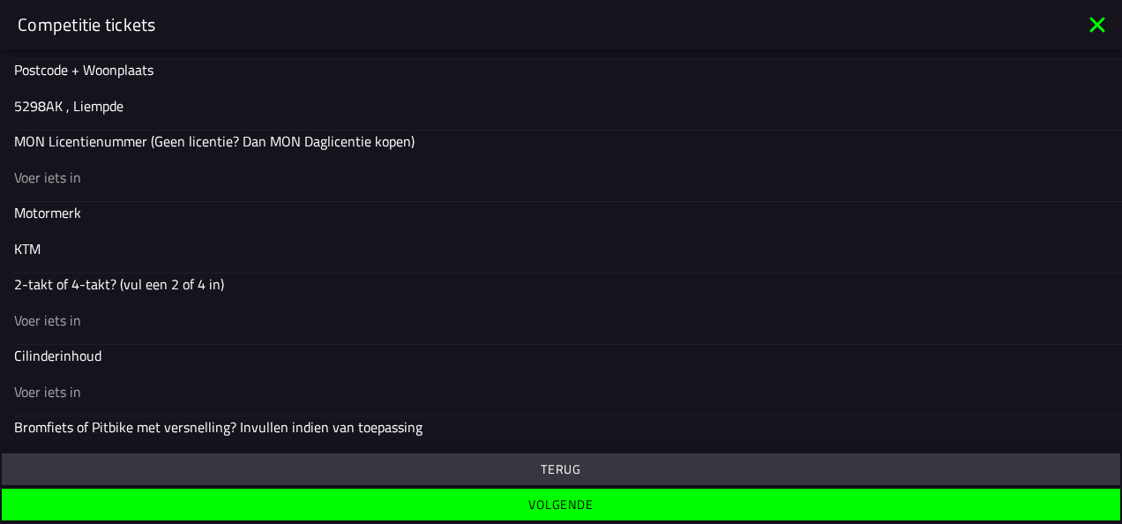
scroll to position [644, 0]
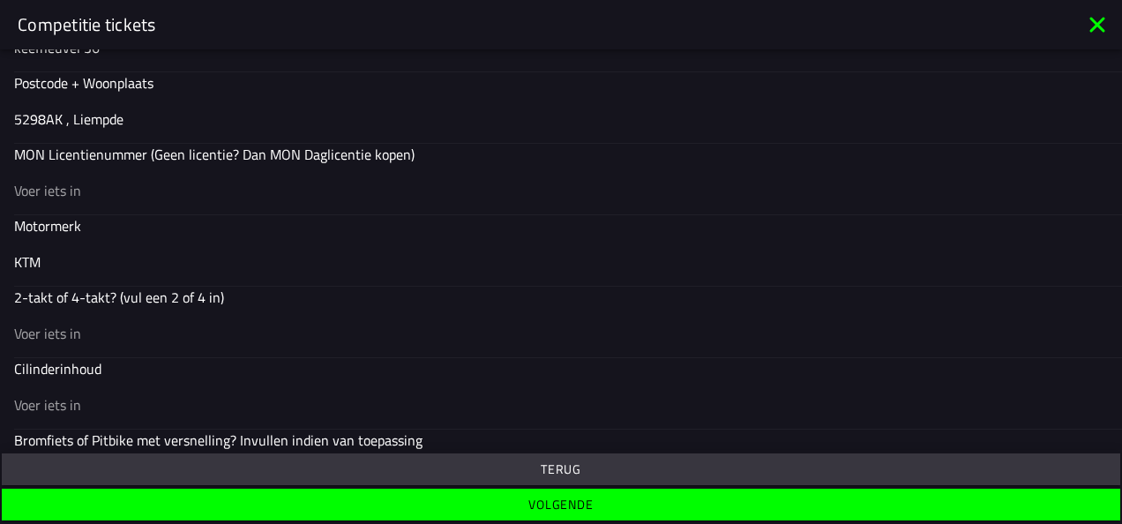
type input "KTM"
click at [117, 198] on div at bounding box center [561, 189] width 1094 height 49
click at [117, 198] on input "text" at bounding box center [561, 190] width 1094 height 21
click at [95, 328] on input "text" at bounding box center [561, 333] width 1094 height 21
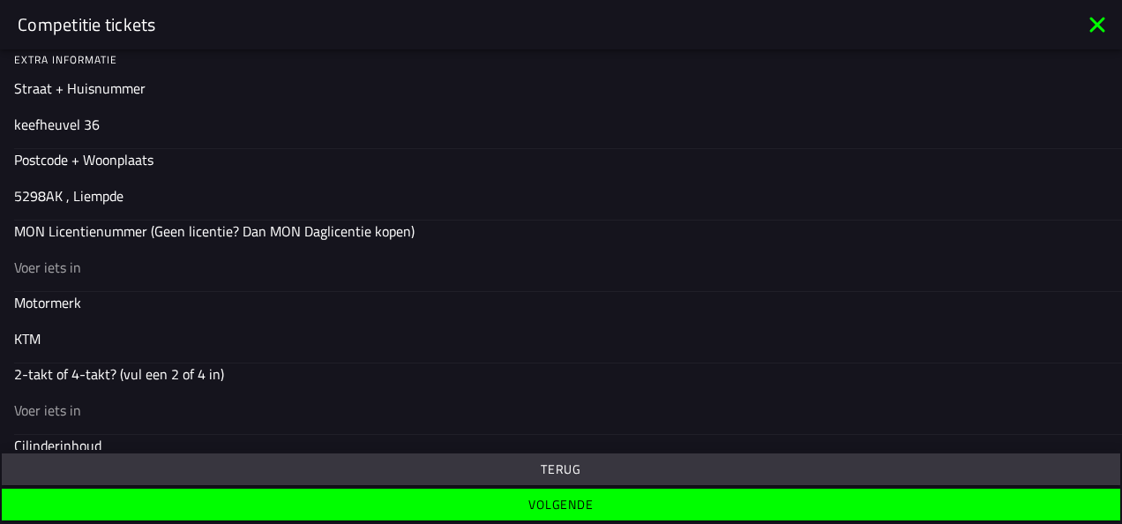
scroll to position [568, 0]
type input "5"
click at [98, 256] on input "text" at bounding box center [561, 266] width 1094 height 21
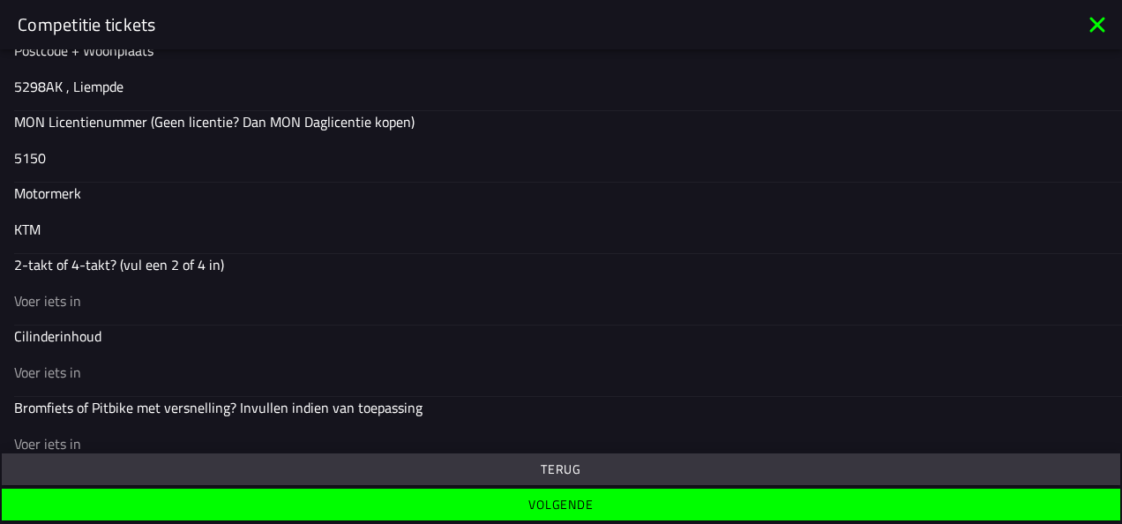
scroll to position [678, 0]
type input "5150"
click at [94, 300] on input "text" at bounding box center [561, 299] width 1094 height 21
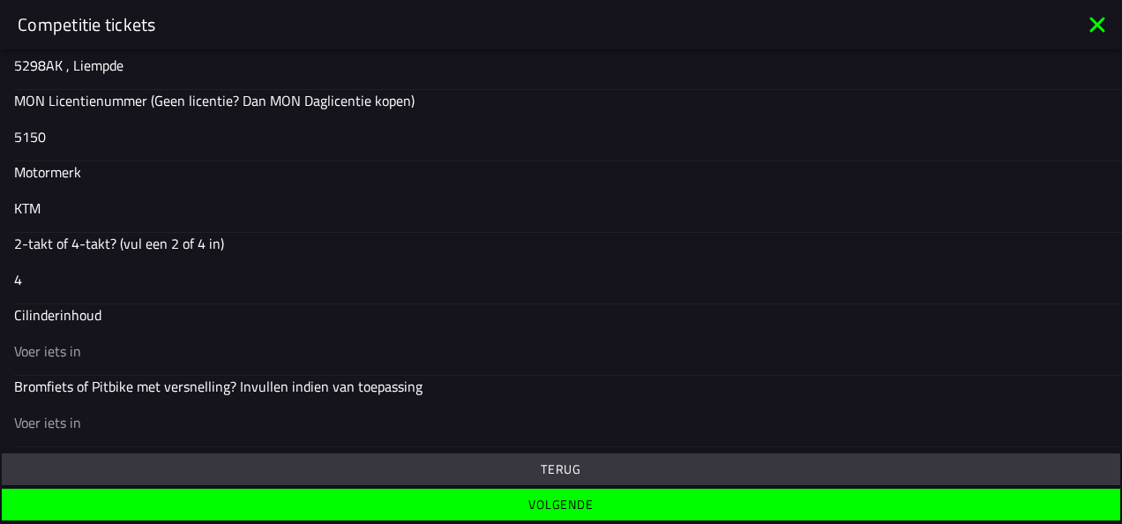
type input "4"
click at [55, 344] on input "text" at bounding box center [561, 351] width 1094 height 21
type input "3"
click at [172, 494] on button "Volgende" at bounding box center [561, 505] width 1119 height 32
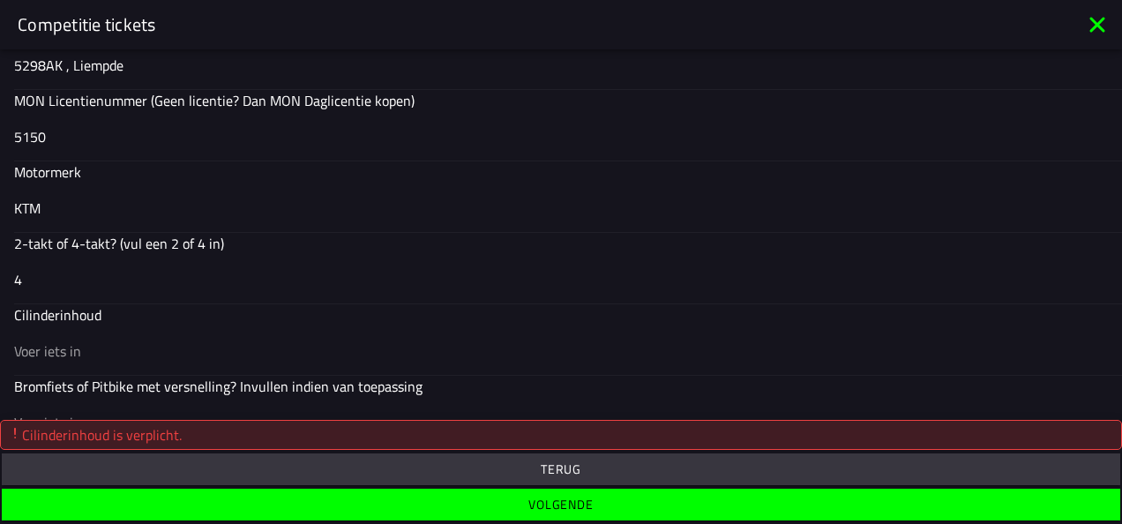
click at [112, 346] on input "text" at bounding box center [561, 351] width 1094 height 21
type input "2"
type input "250"
click at [174, 494] on button "Volgende" at bounding box center [561, 505] width 1119 height 32
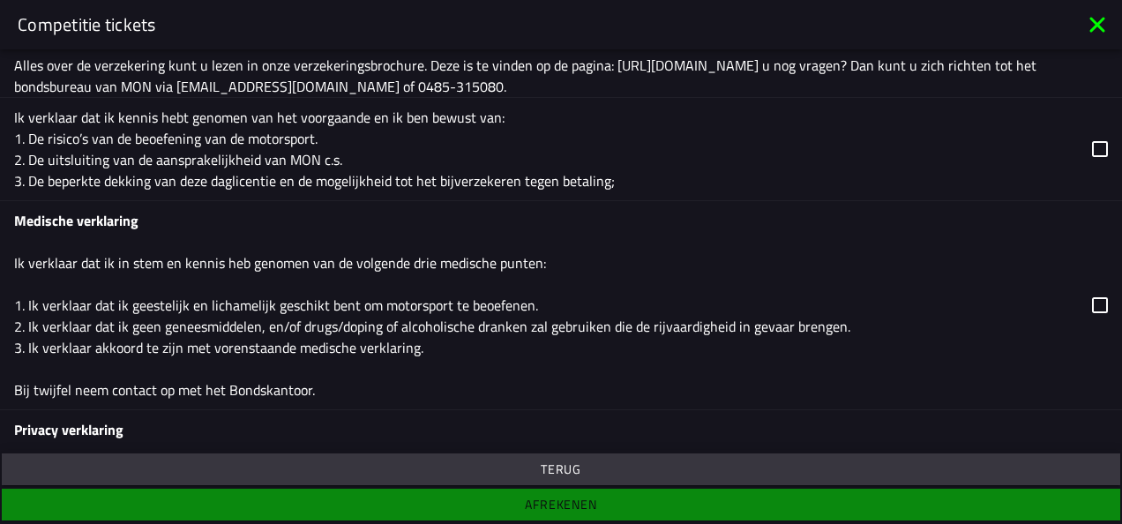
scroll to position [656, 0]
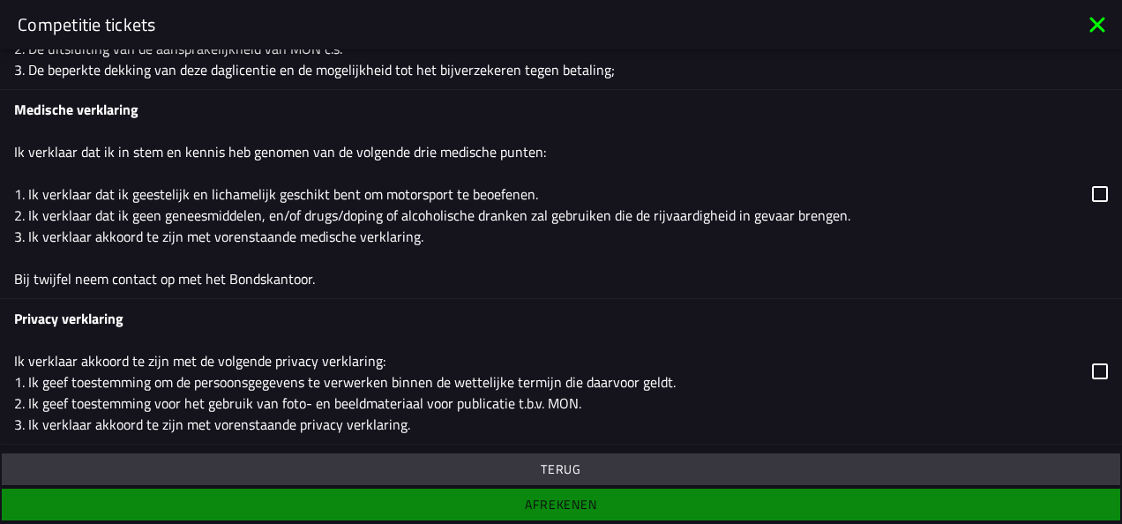
click at [927, 259] on label "Medische verklaring Ik verklaar dat ik in stem en kennis heb genomen van de vol…" at bounding box center [561, 194] width 1094 height 208
click at [923, 351] on label "Privacy verklaring Ik verklaar akkoord te zijn met de volgende privacy verklari…" at bounding box center [561, 371] width 1094 height 145
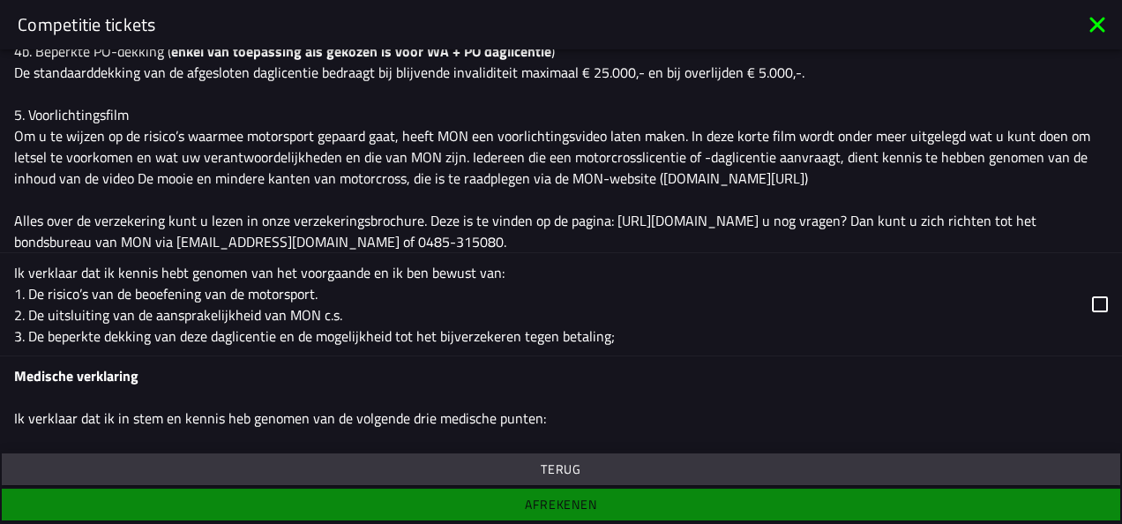
scroll to position [388, 0]
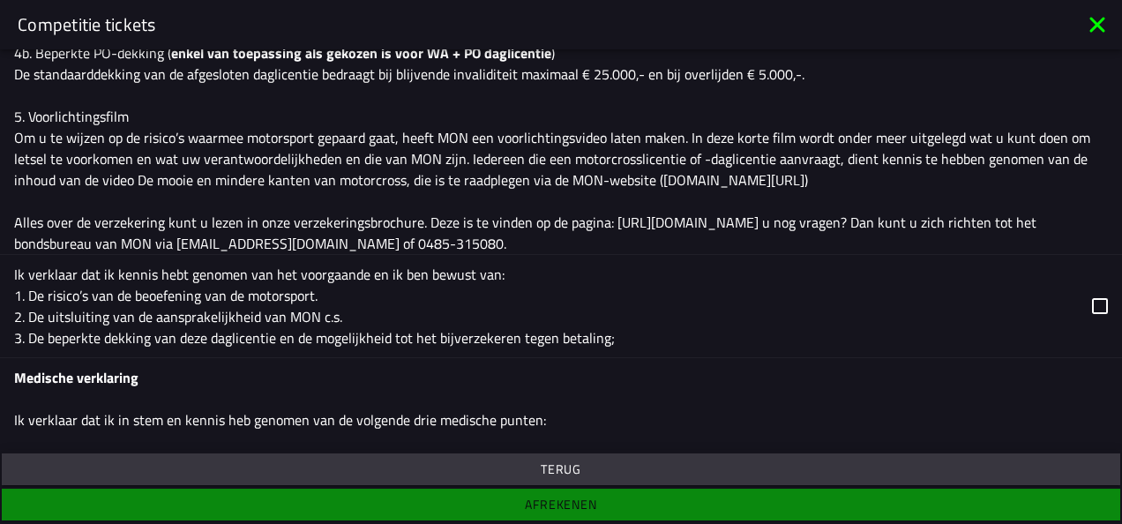
click at [873, 318] on label "Ik verklaar dat ik kennis hebt genomen van het voorgaande en ik ben bewust van:…" at bounding box center [561, 306] width 1094 height 102
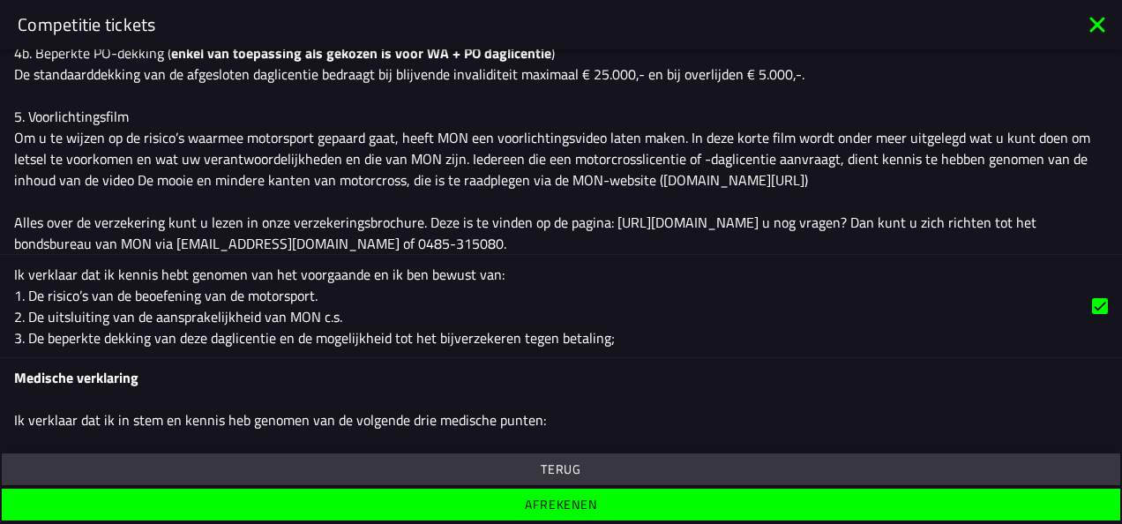
click at [902, 504] on span "Afrekenen" at bounding box center [560, 504] width 1091 height 12
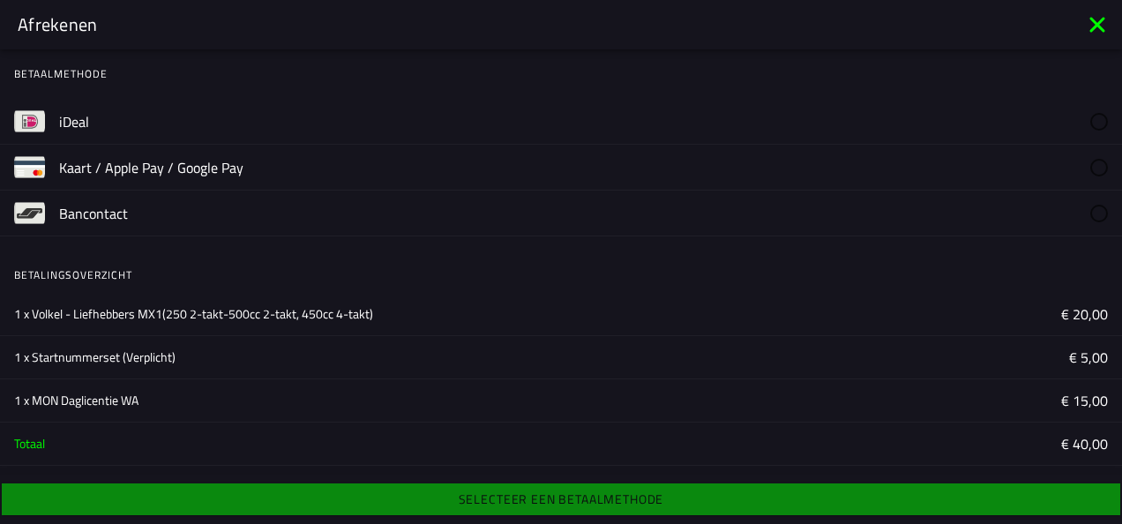
click at [296, 118] on label "iDeal" at bounding box center [583, 121] width 1049 height 45
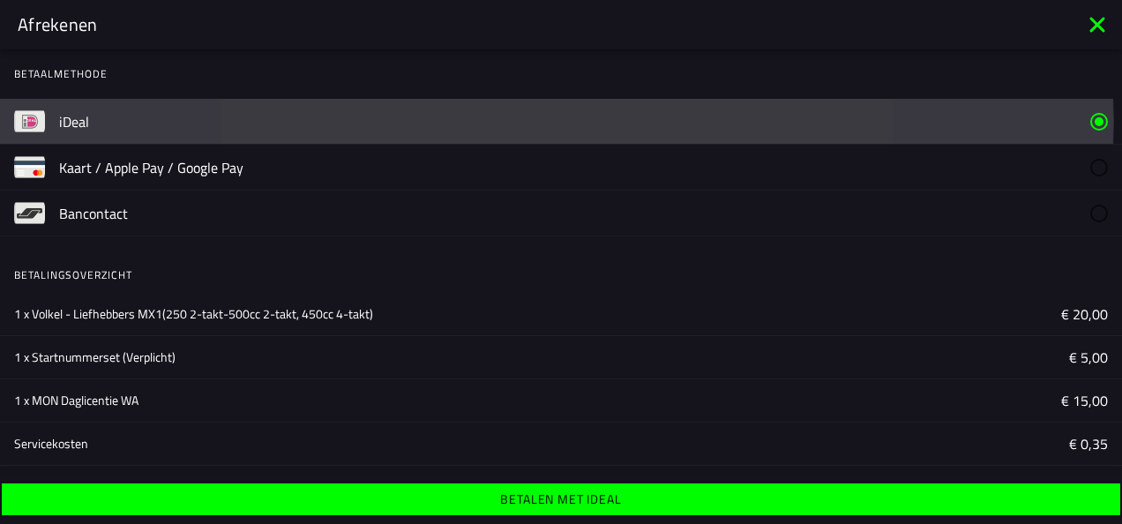
click at [296, 118] on label "iDeal" at bounding box center [583, 121] width 1049 height 45
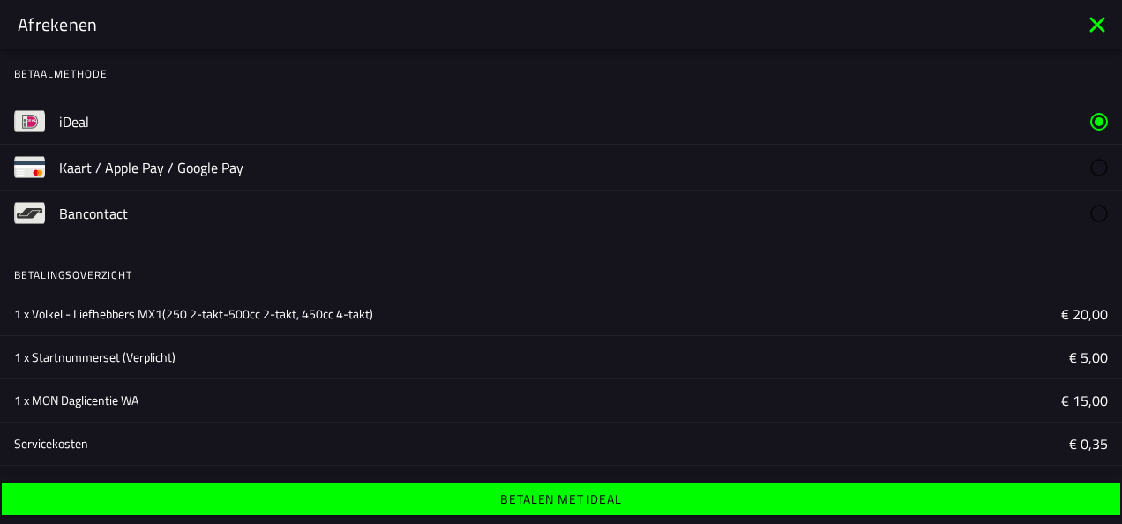
scroll to position [82, 0]
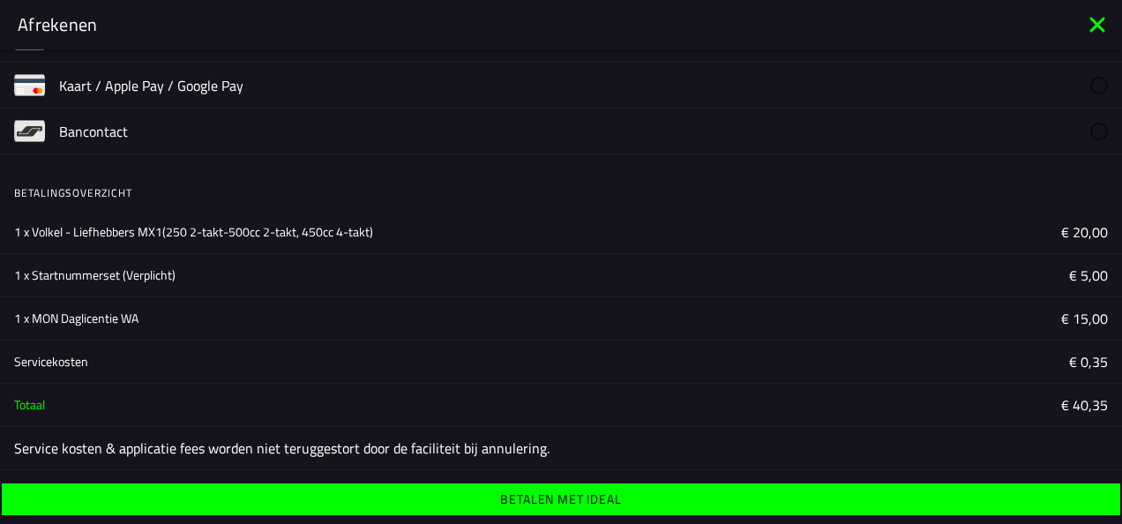
click at [468, 501] on span "Betalen met iDeal" at bounding box center [560, 499] width 1091 height 12
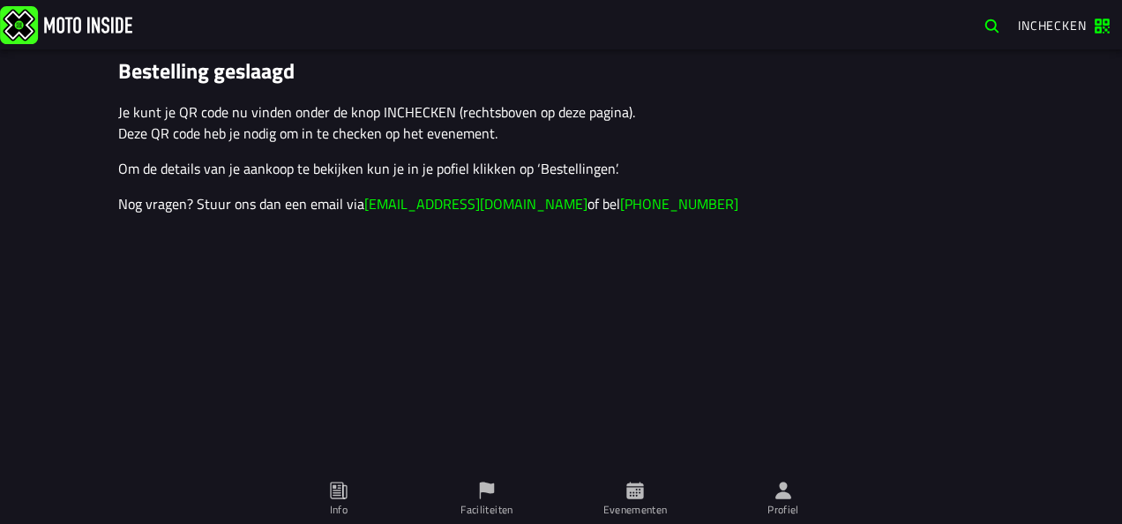
click at [1099, 41] on div "Inchecken" at bounding box center [561, 24] width 1122 height 49
click at [1094, 27] on span "Inchecken" at bounding box center [1064, 26] width 92 height 17
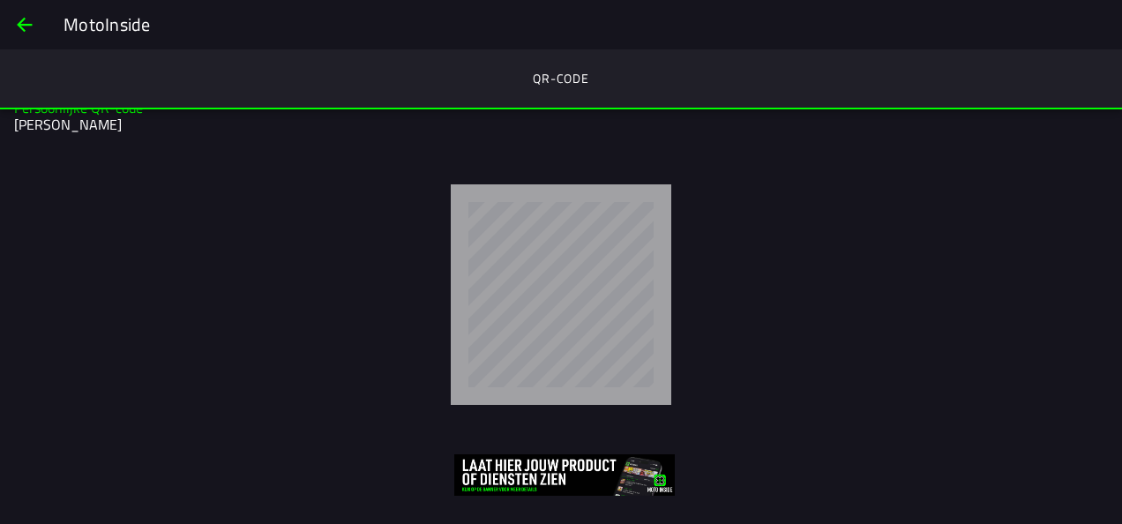
scroll to position [31, 0]
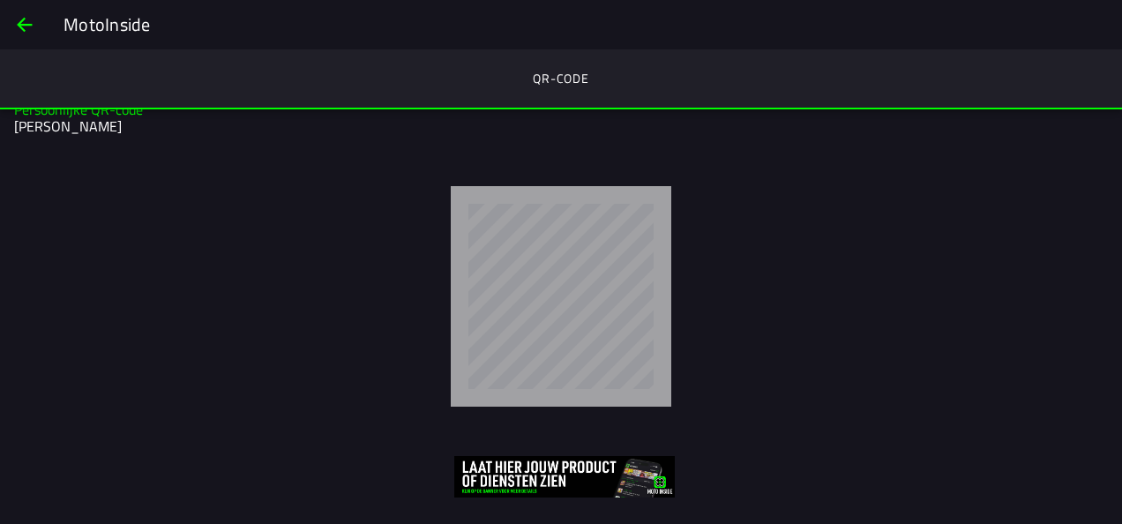
click at [39, 16] on button "back" at bounding box center [25, 25] width 42 height 42
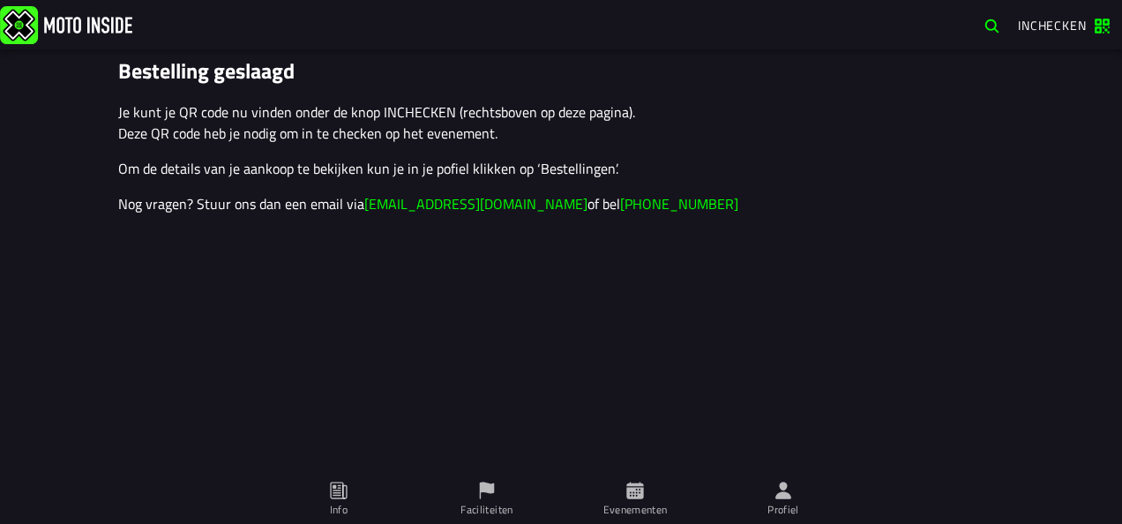
click at [780, 513] on ion-label "Profiel" at bounding box center [784, 510] width 32 height 16
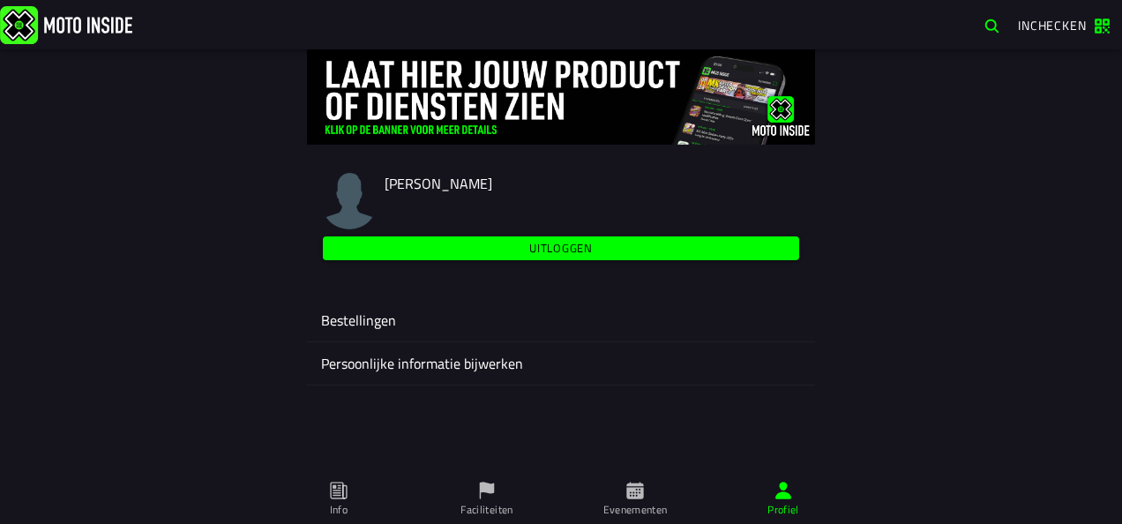
click at [575, 326] on ion-label "Bestellingen" at bounding box center [561, 320] width 480 height 21
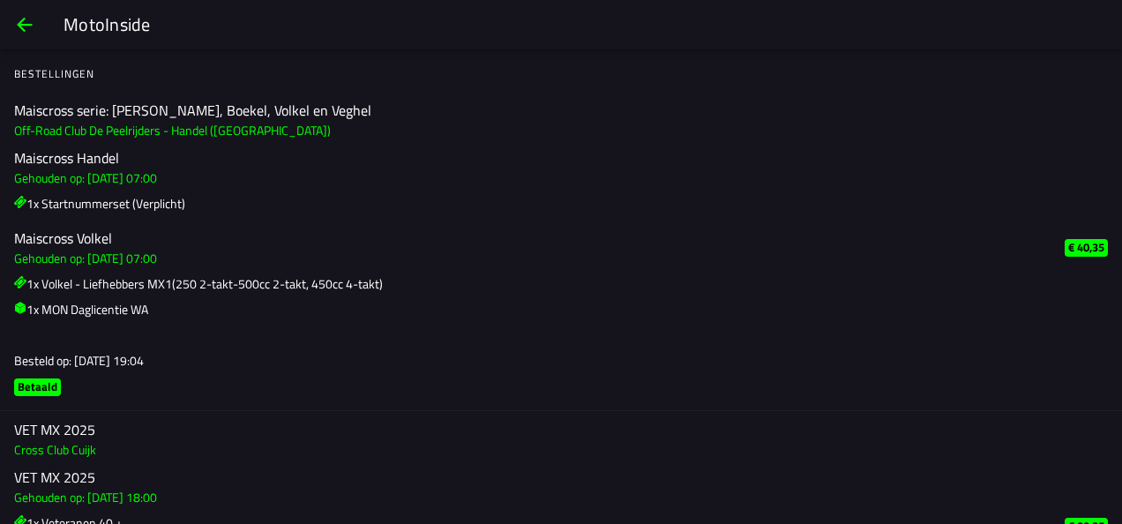
click at [360, 246] on h2 "Maiscross Volkel" at bounding box center [532, 238] width 1037 height 17
click at [77, 102] on h2 "Maiscross serie: [PERSON_NAME], Boekel, Volkel en Veghel" at bounding box center [532, 110] width 1037 height 17
click at [14, 26] on span "back" at bounding box center [24, 25] width 21 height 42
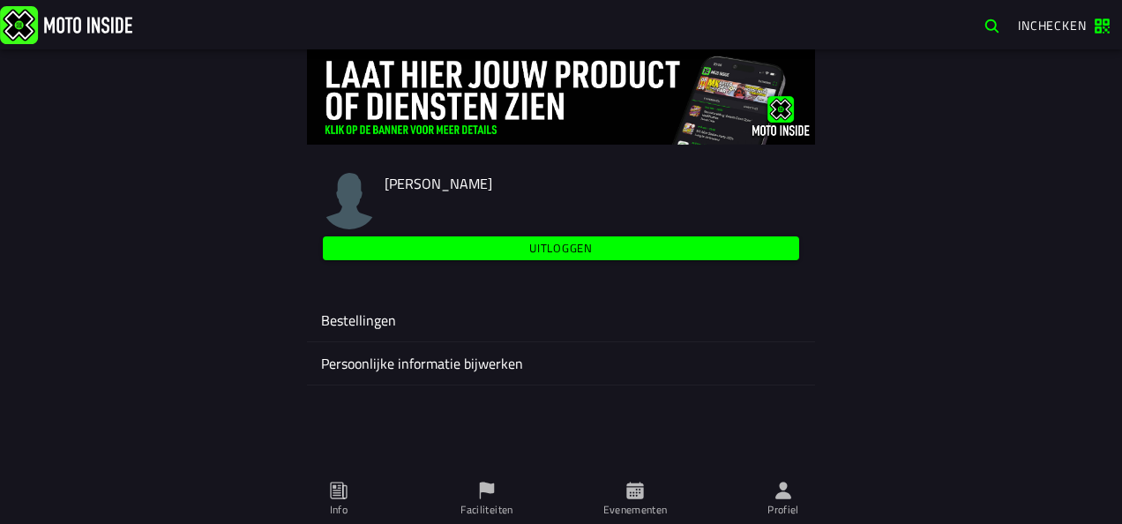
click at [649, 496] on span "Evenementen" at bounding box center [635, 499] width 127 height 49
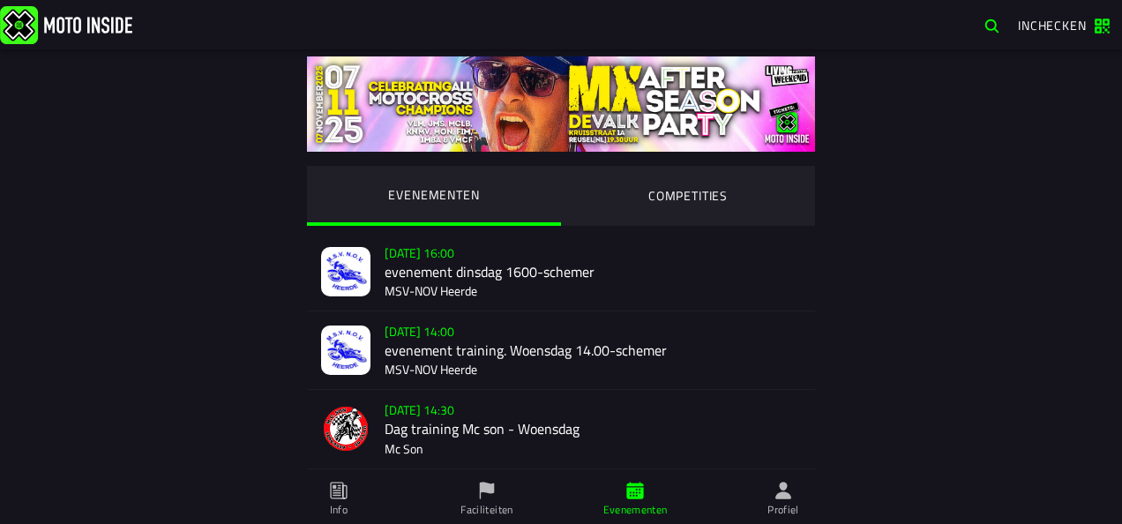
click at [720, 200] on ion-segment-button "COMPETITIES" at bounding box center [688, 196] width 254 height 60
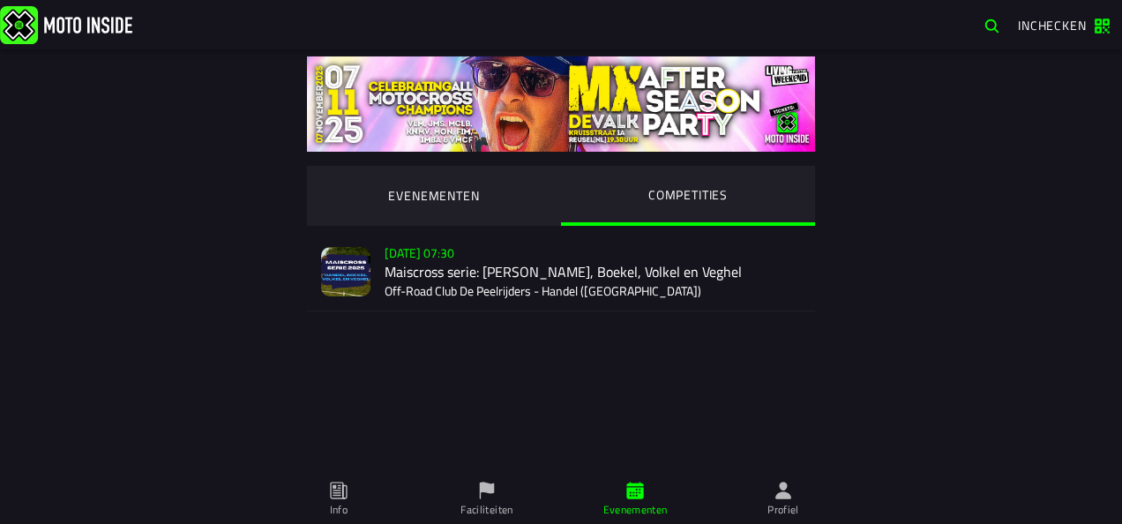
click at [575, 265] on div "Su 2 Nov - 07:30 Maiscross serie: Handel, Boekel, Volkel en Veghel Off-Road Clu…" at bounding box center [593, 272] width 416 height 78
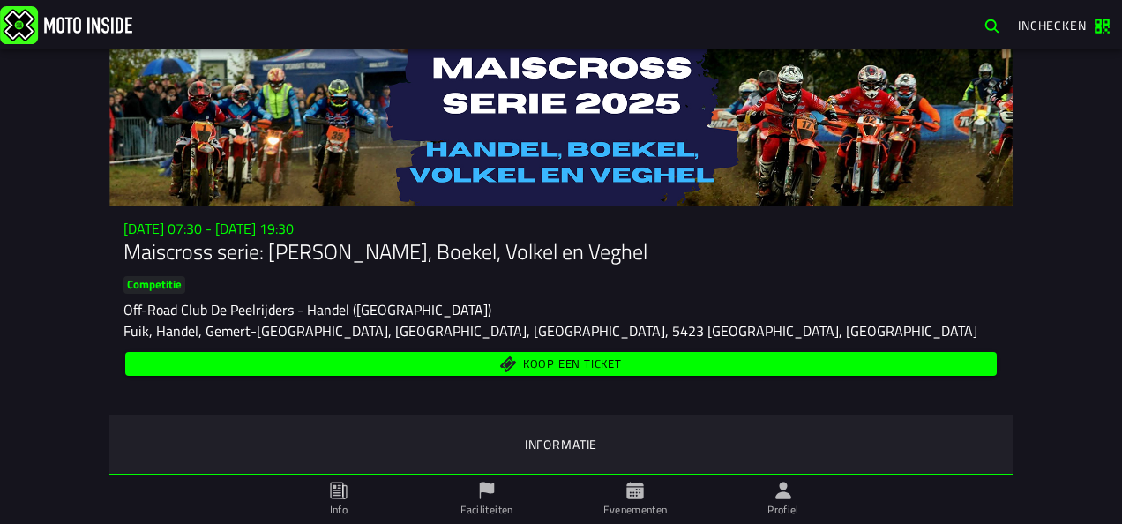
click at [508, 358] on span "Koop een ticket" at bounding box center [561, 364] width 851 height 17
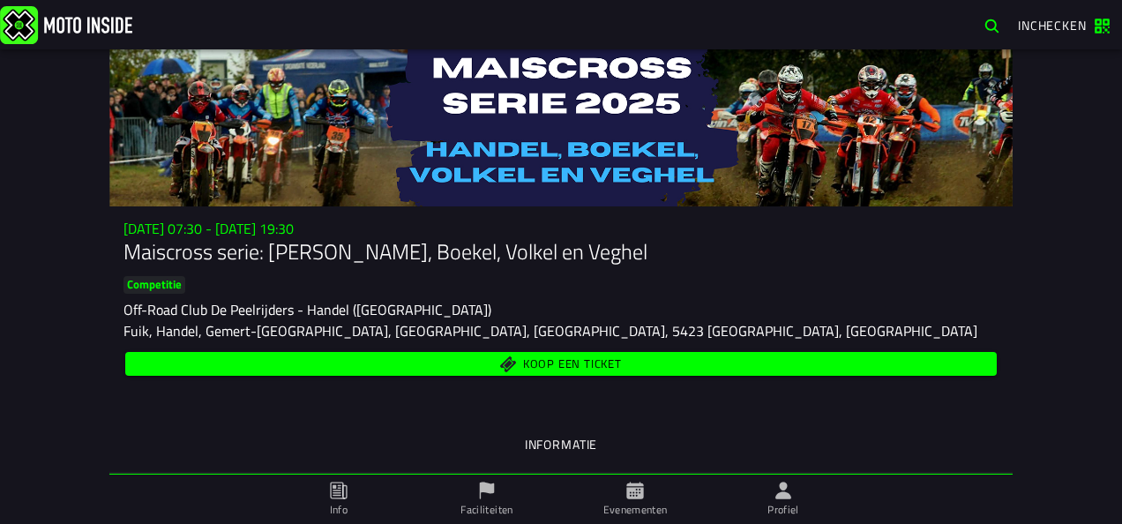
click at [479, 366] on span "Koop een ticket" at bounding box center [561, 364] width 851 height 17
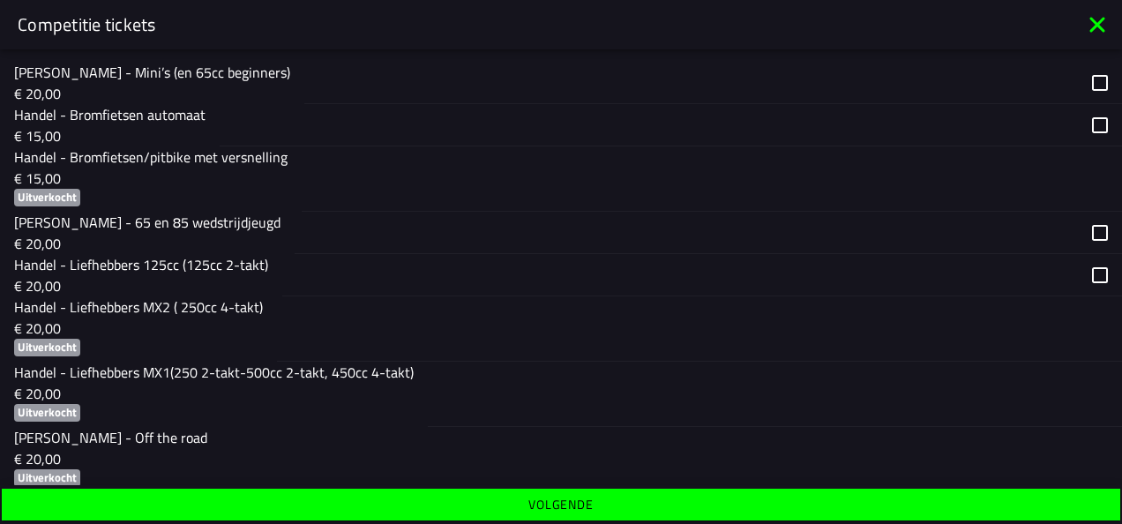
scroll to position [316, 0]
click at [487, 387] on div "button" at bounding box center [768, 393] width 680 height 64
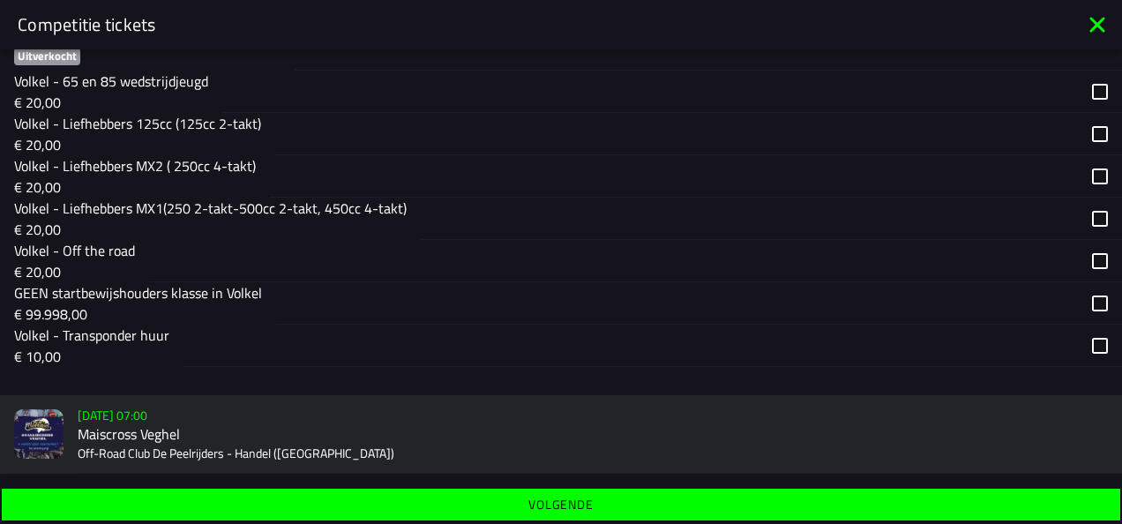
scroll to position [2185, 0]
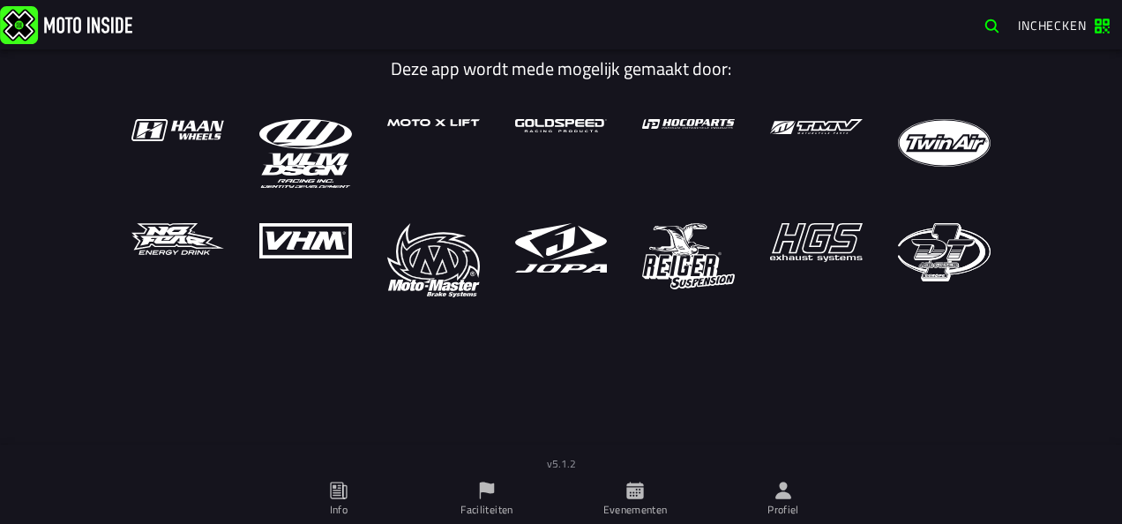
click at [1106, 27] on span "Inchecken" at bounding box center [1064, 26] width 92 height 17
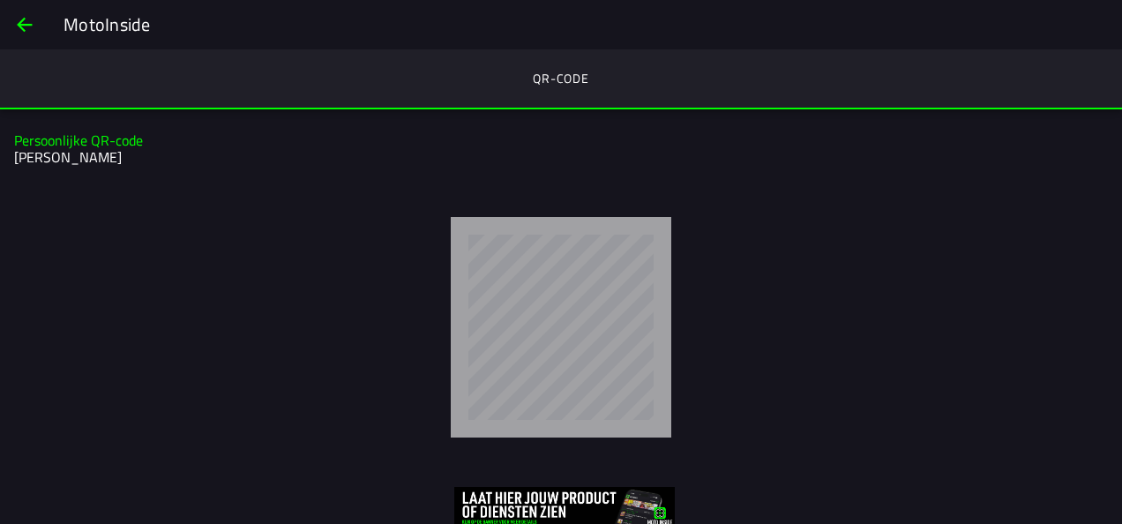
click at [15, 20] on span "back" at bounding box center [24, 25] width 21 height 42
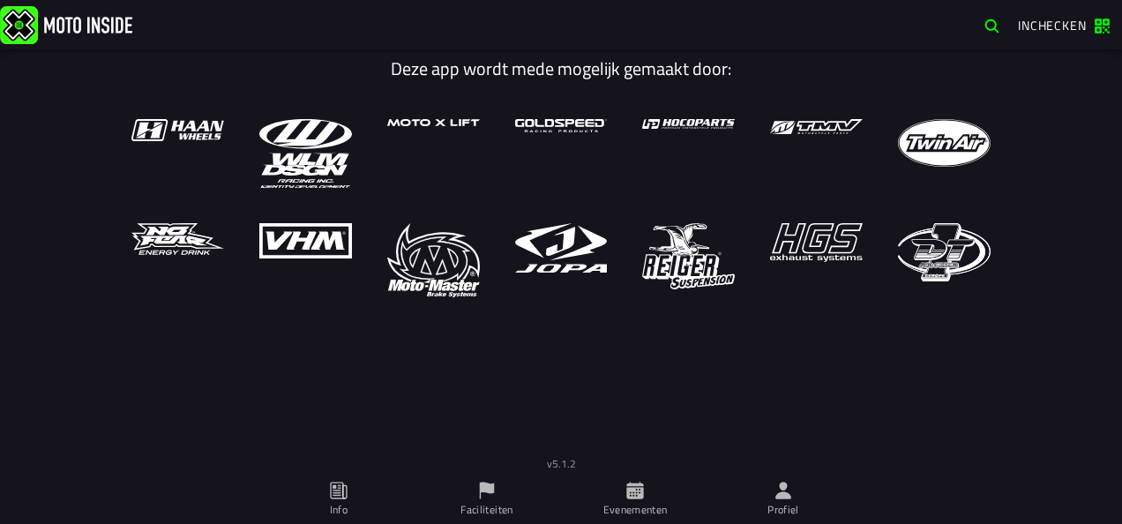
click at [782, 478] on span "Profiel" at bounding box center [783, 499] width 127 height 49
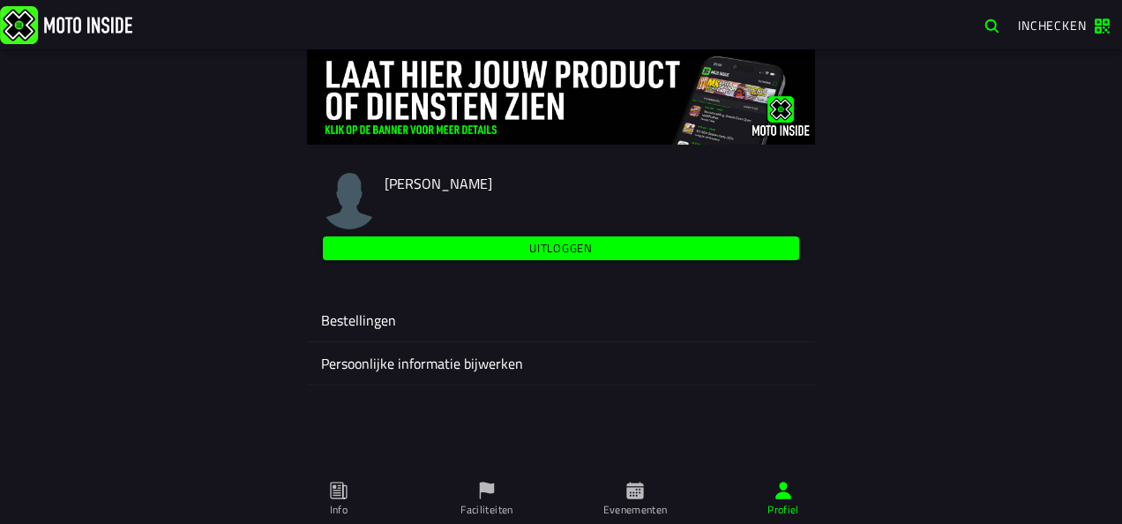
click at [457, 314] on ion-label "Bestellingen" at bounding box center [561, 320] width 480 height 21
